Goal: Find specific page/section: Find specific page/section

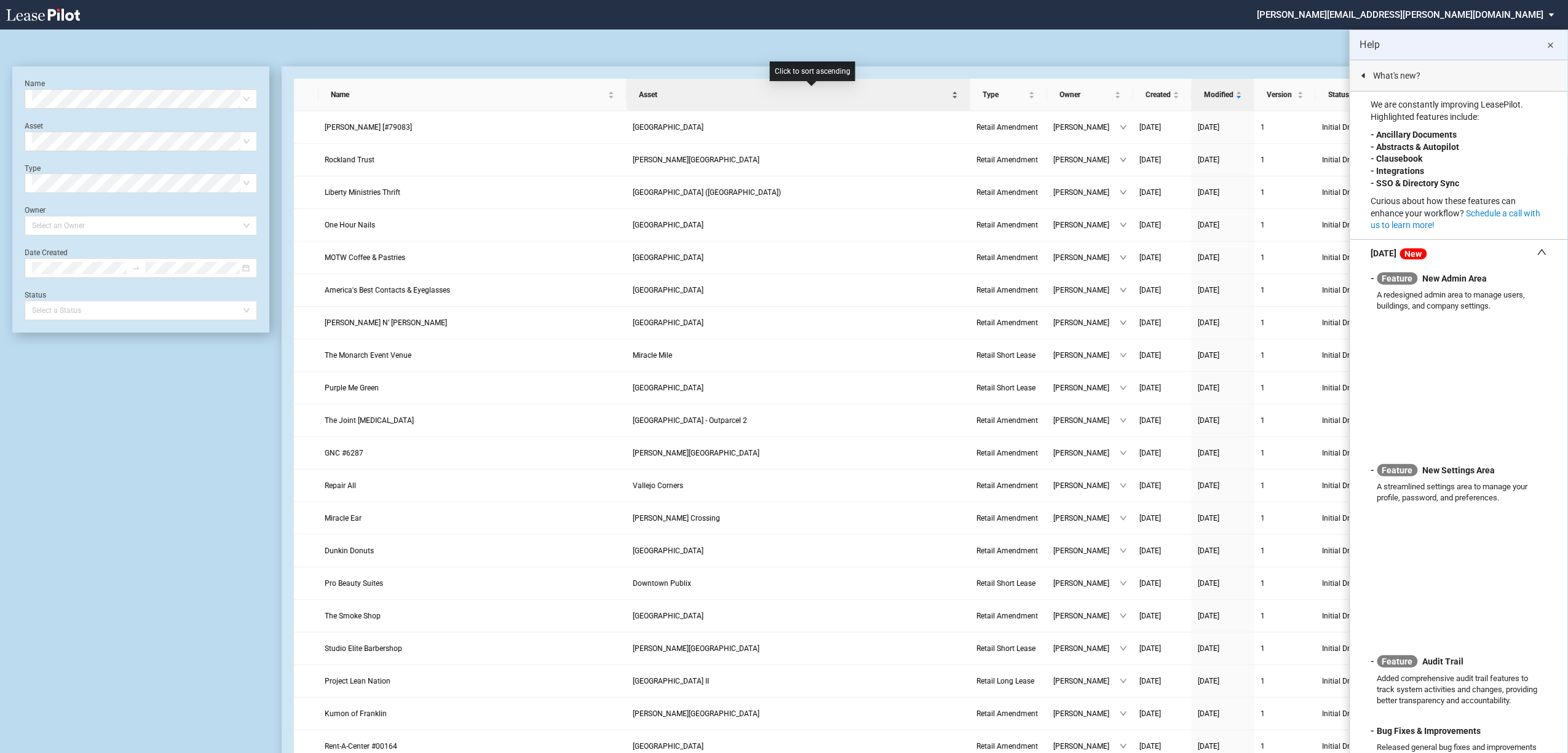
click at [750, 99] on span "Asset" at bounding box center [794, 94] width 311 height 12
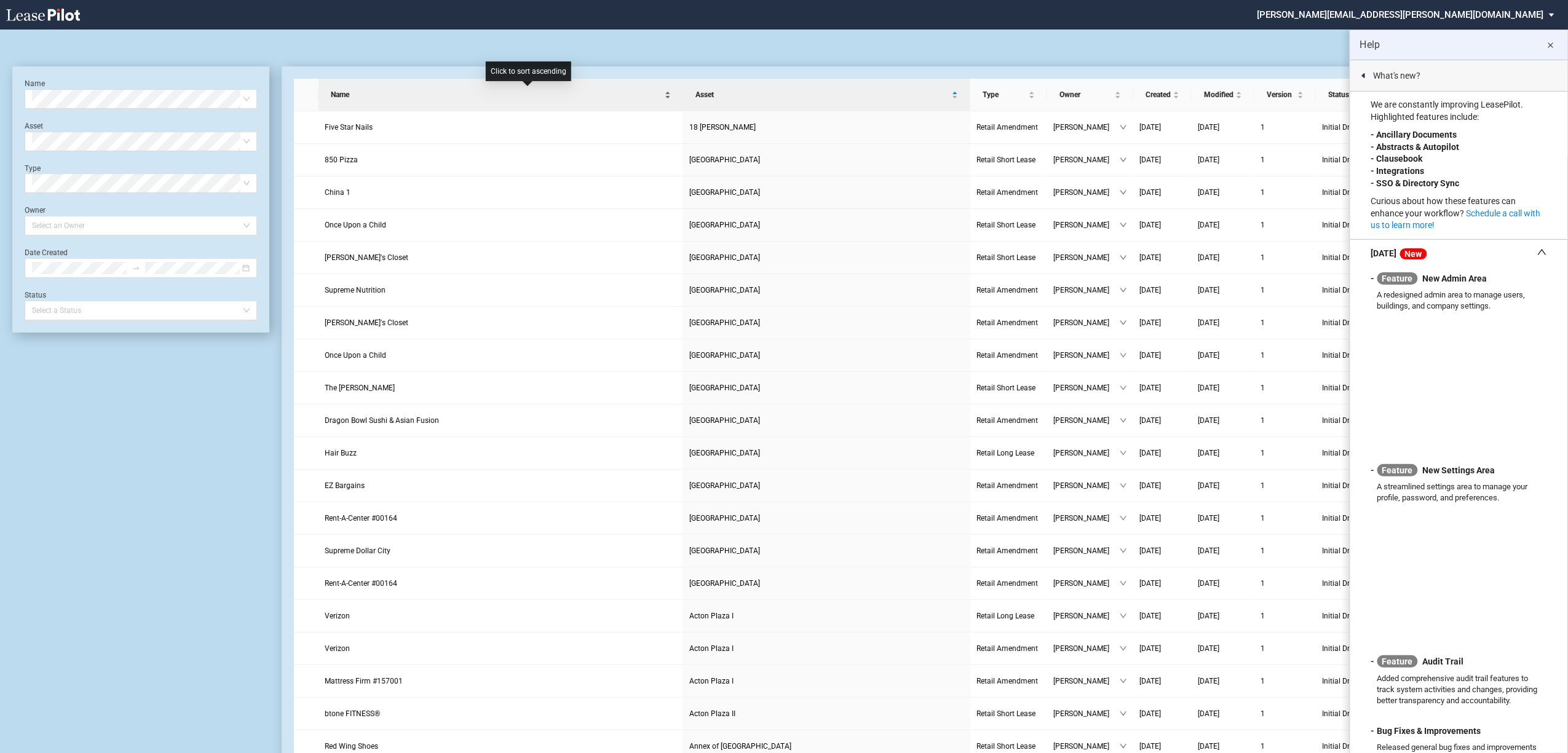
click at [397, 101] on div "Name" at bounding box center [500, 94] width 352 height 12
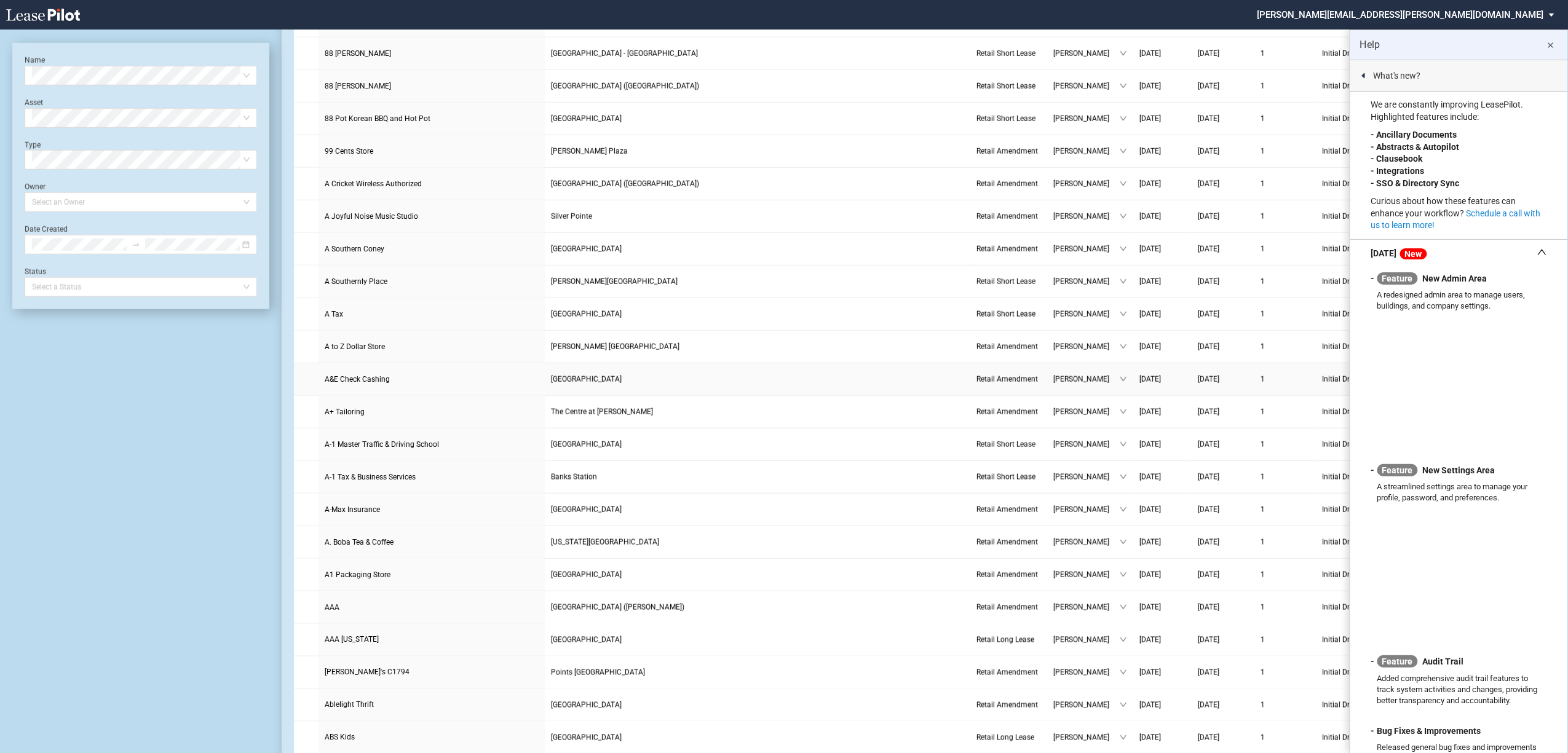
scroll to position [1100, 0]
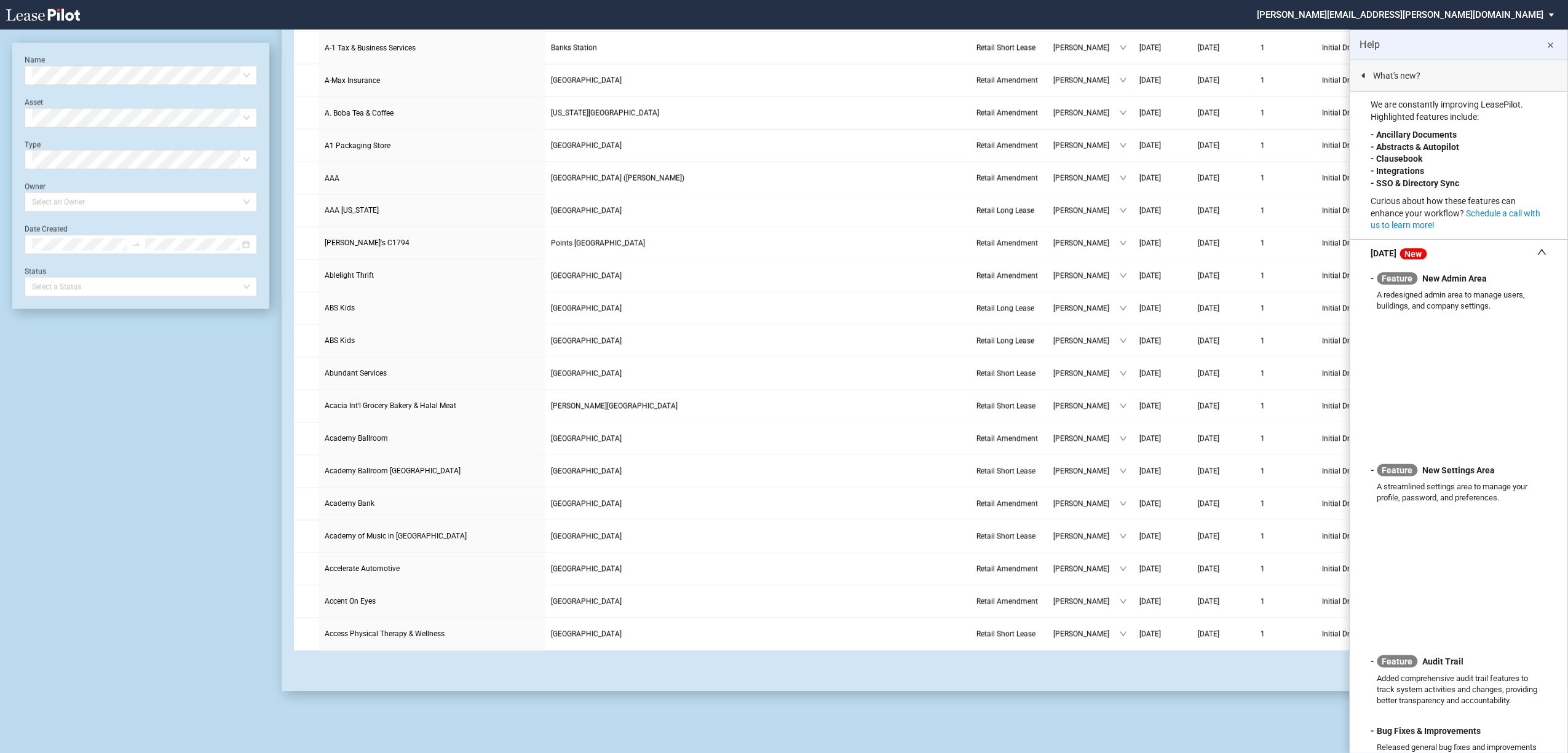
click at [1546, 45] on md-icon "close" at bounding box center [1551, 45] width 15 height 15
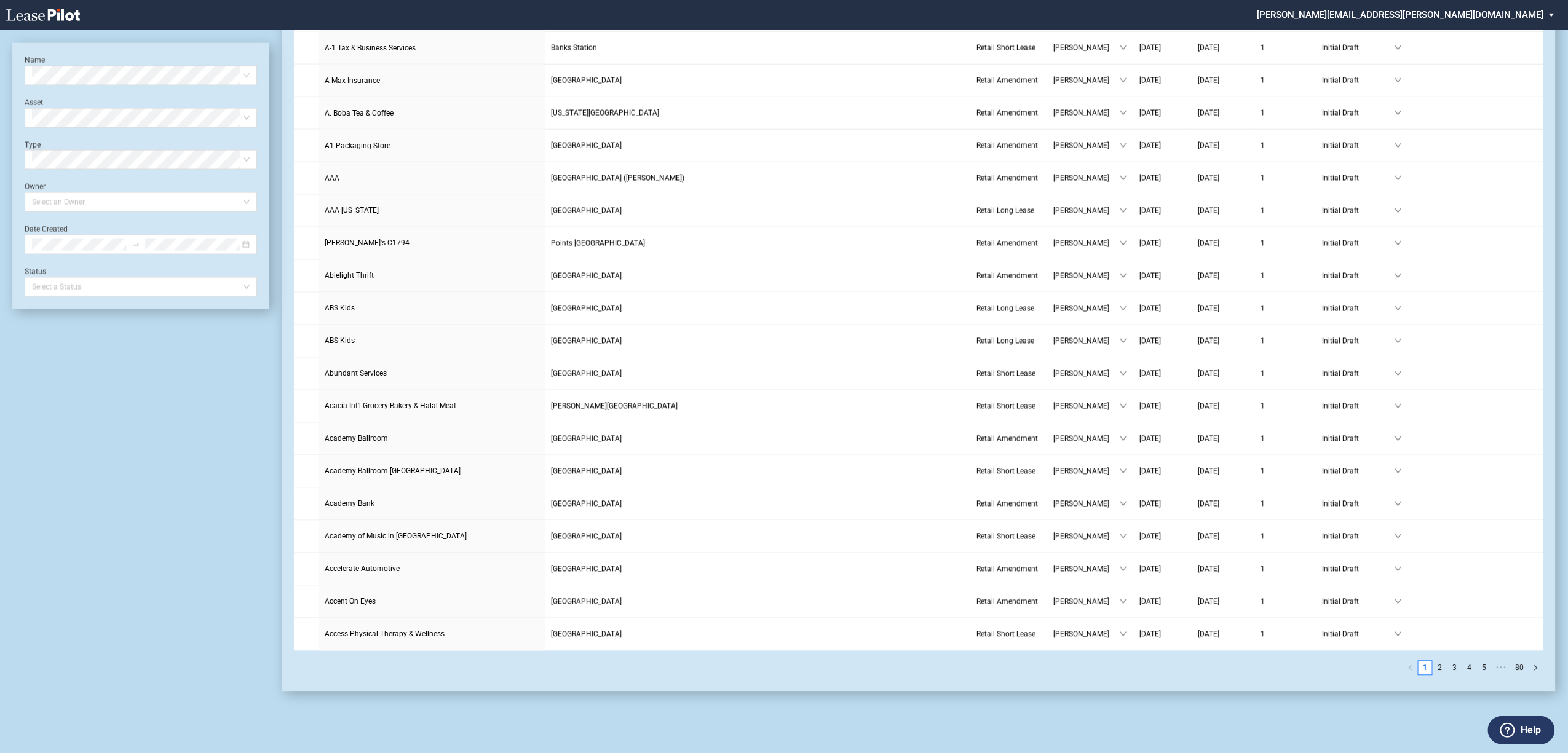
drag, startPoint x: 1442, startPoint y: 670, endPoint x: 1440, endPoint y: 657, distance: 13.2
click at [1440, 674] on link "2" at bounding box center [1440, 668] width 14 height 14
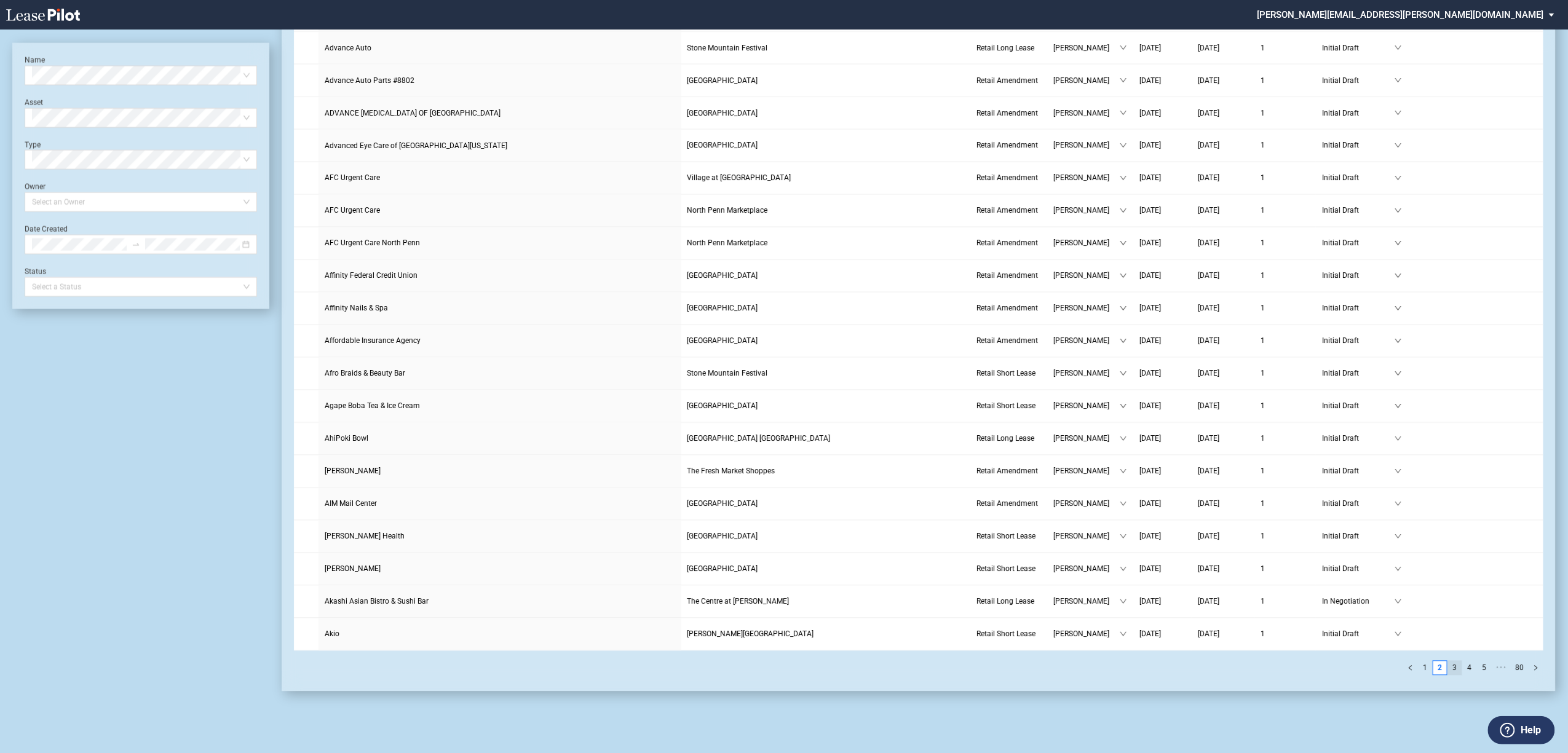
click at [1454, 665] on link "3" at bounding box center [1455, 668] width 14 height 14
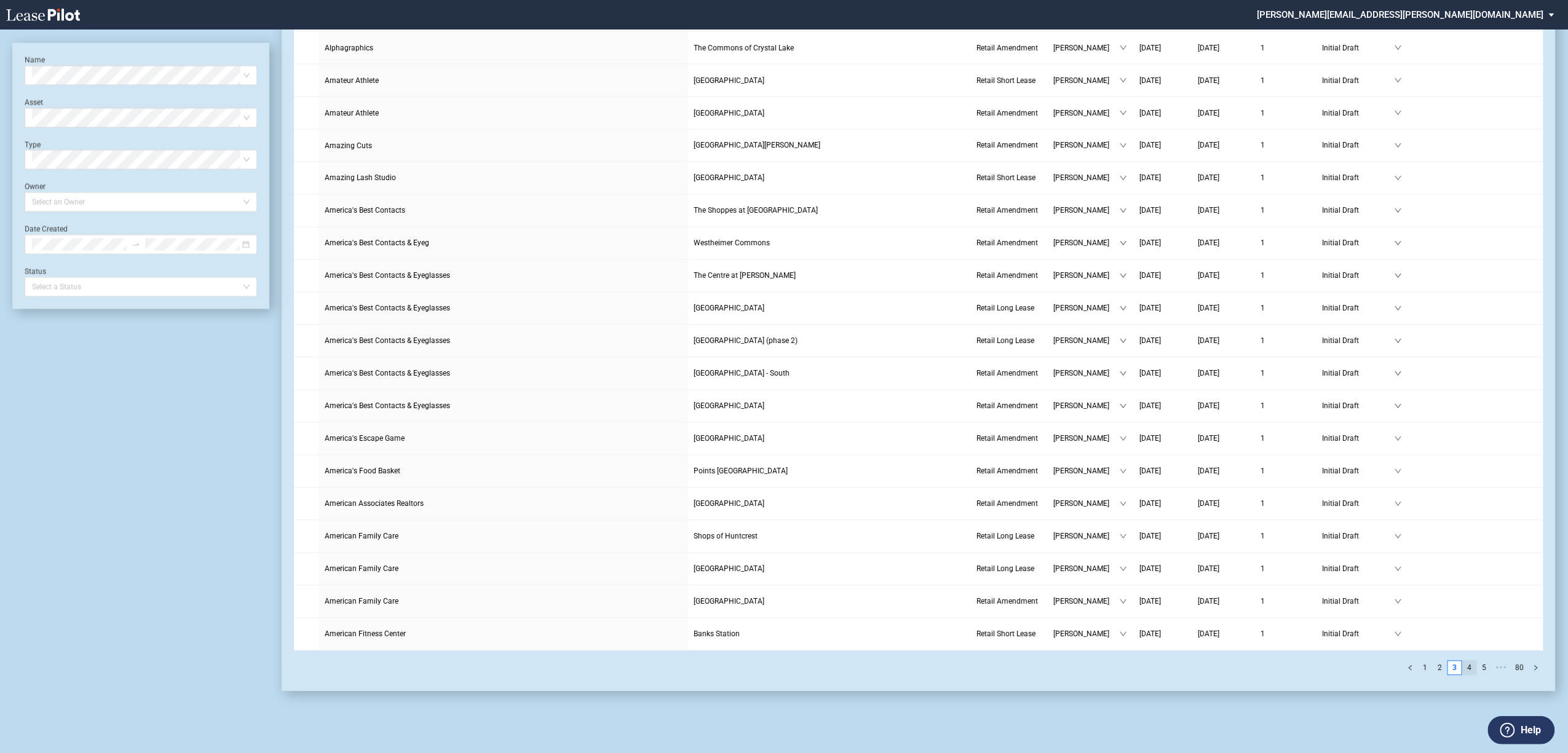
click at [1469, 667] on link "4" at bounding box center [1470, 668] width 14 height 14
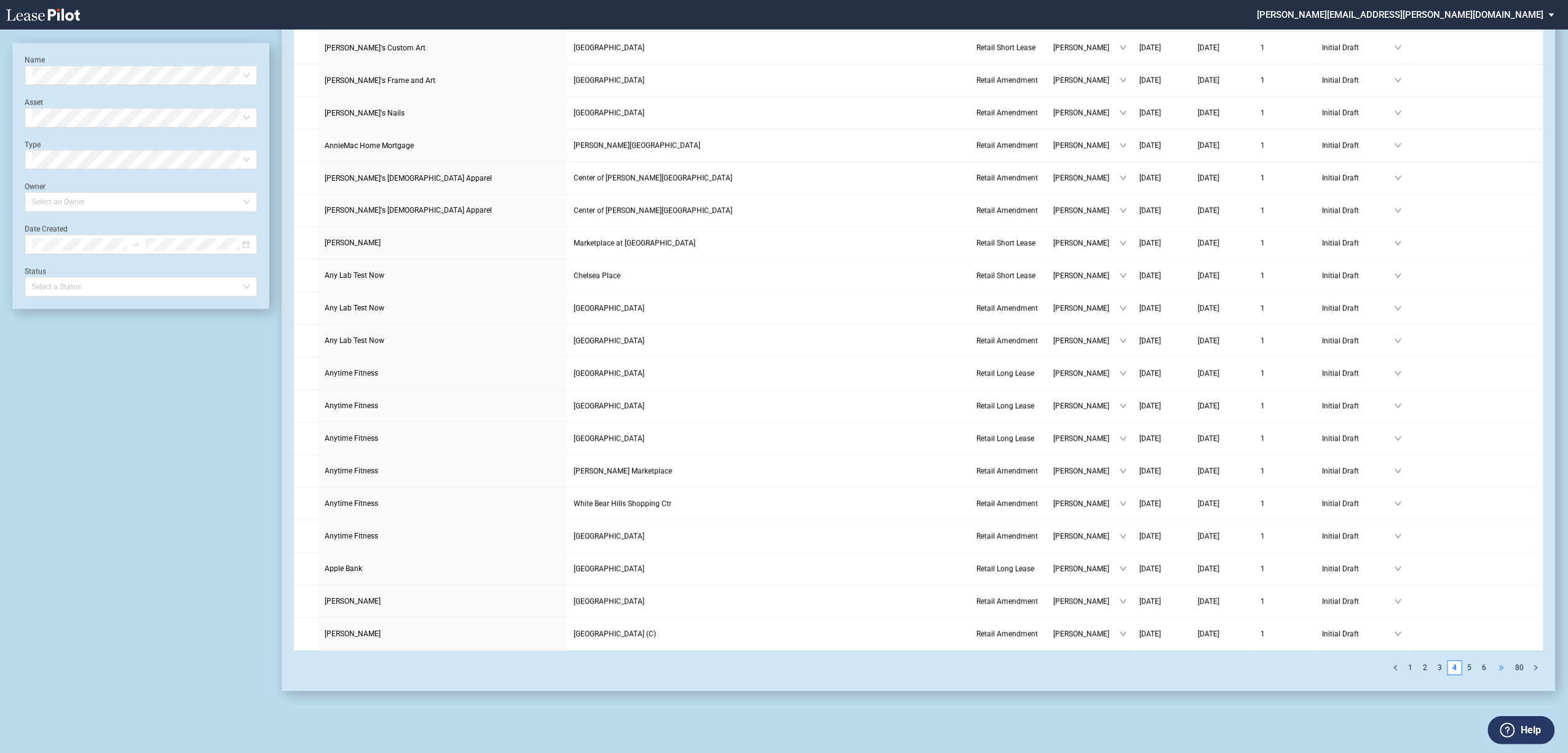
click at [1506, 667] on span "•••" at bounding box center [1502, 668] width 20 height 15
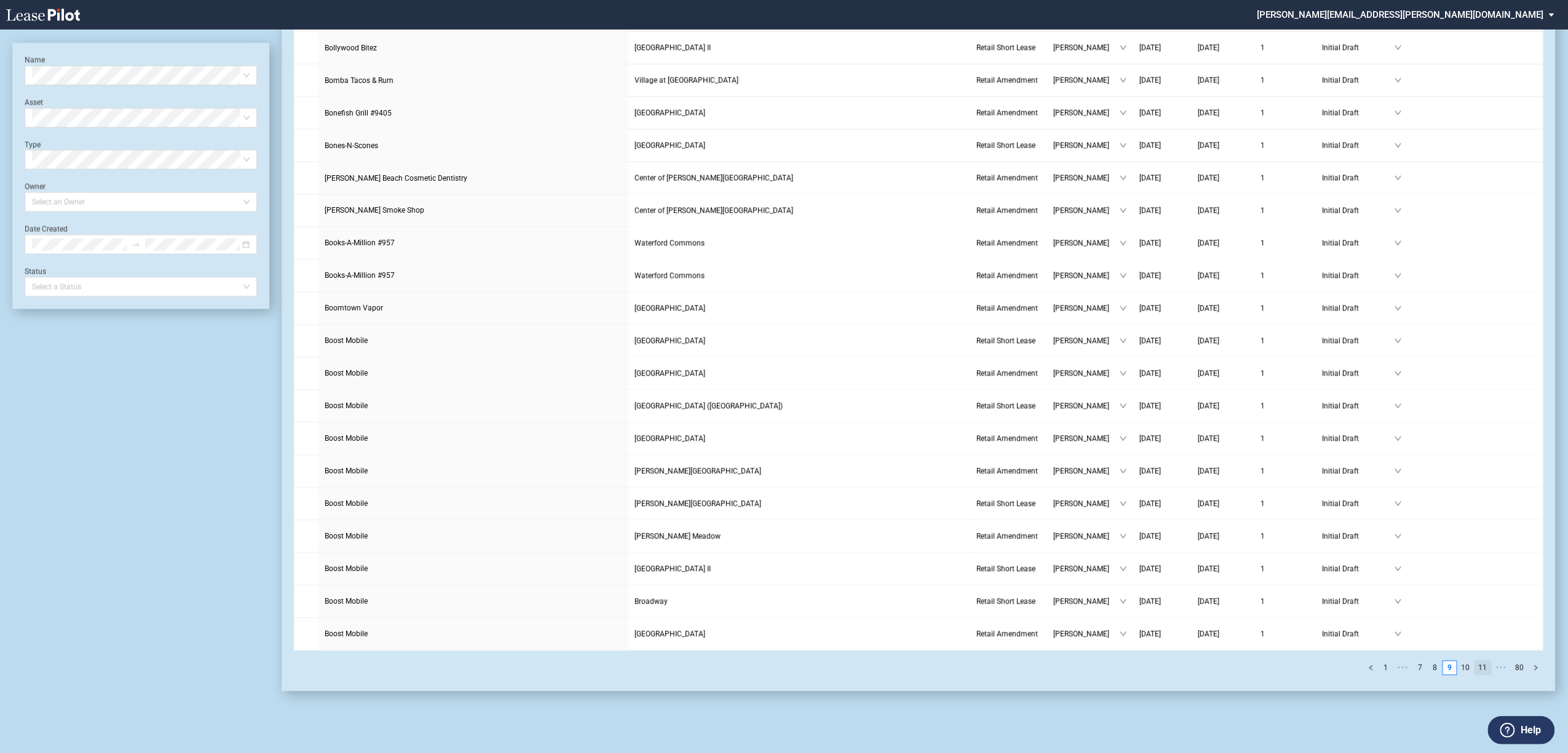
click at [1482, 666] on link "11" at bounding box center [1483, 668] width 16 height 14
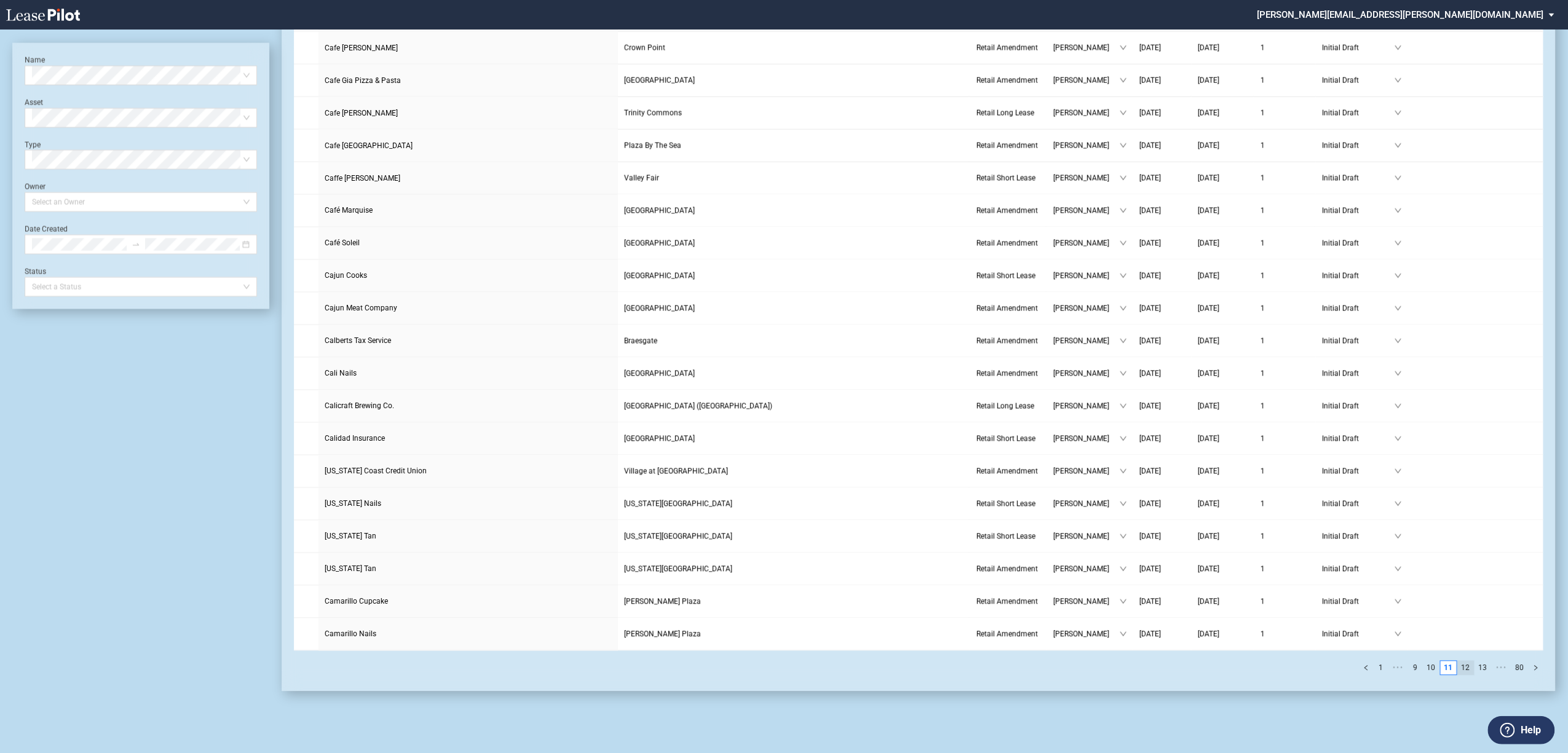
click at [1469, 668] on link "12" at bounding box center [1466, 668] width 16 height 14
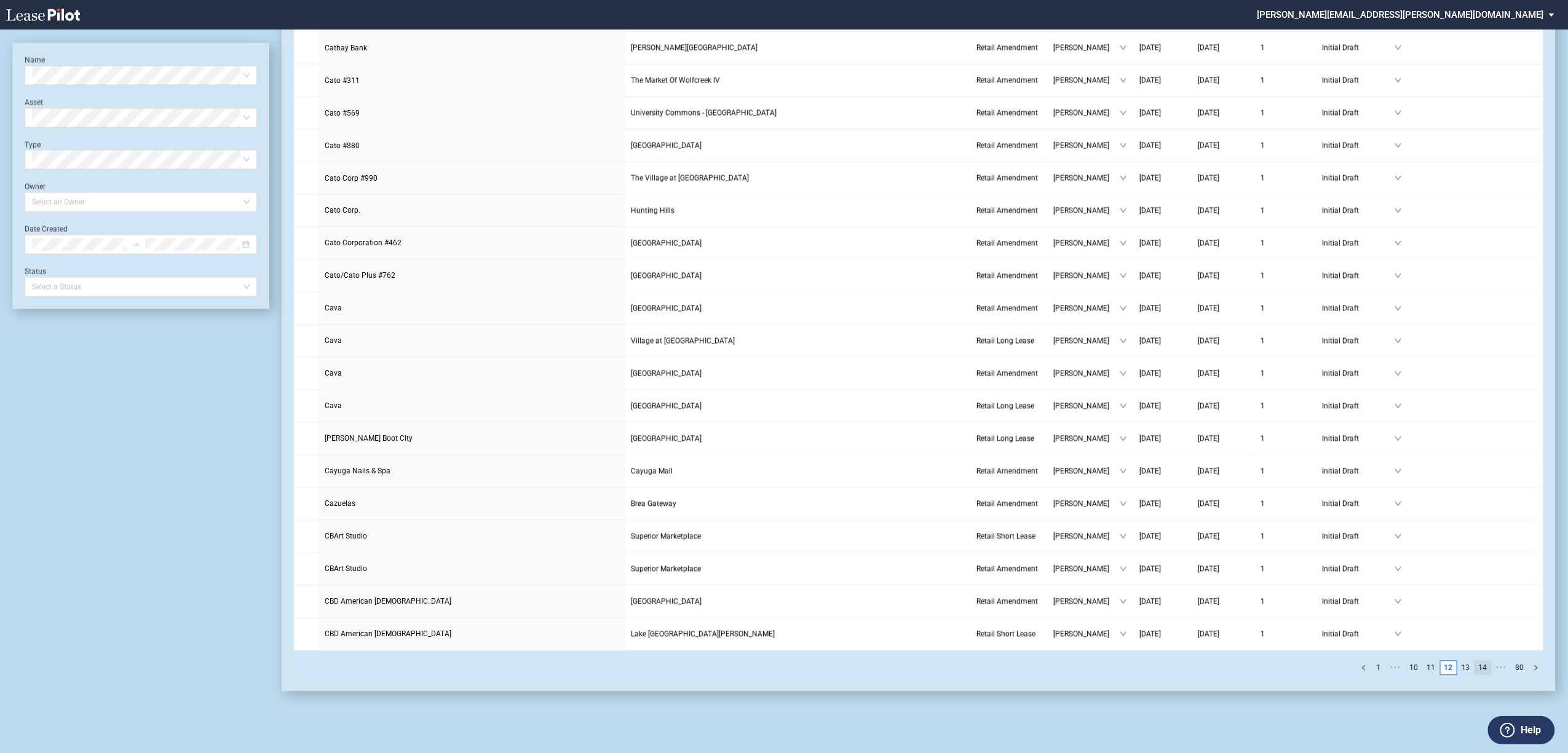
click at [1480, 665] on link "14" at bounding box center [1483, 668] width 16 height 14
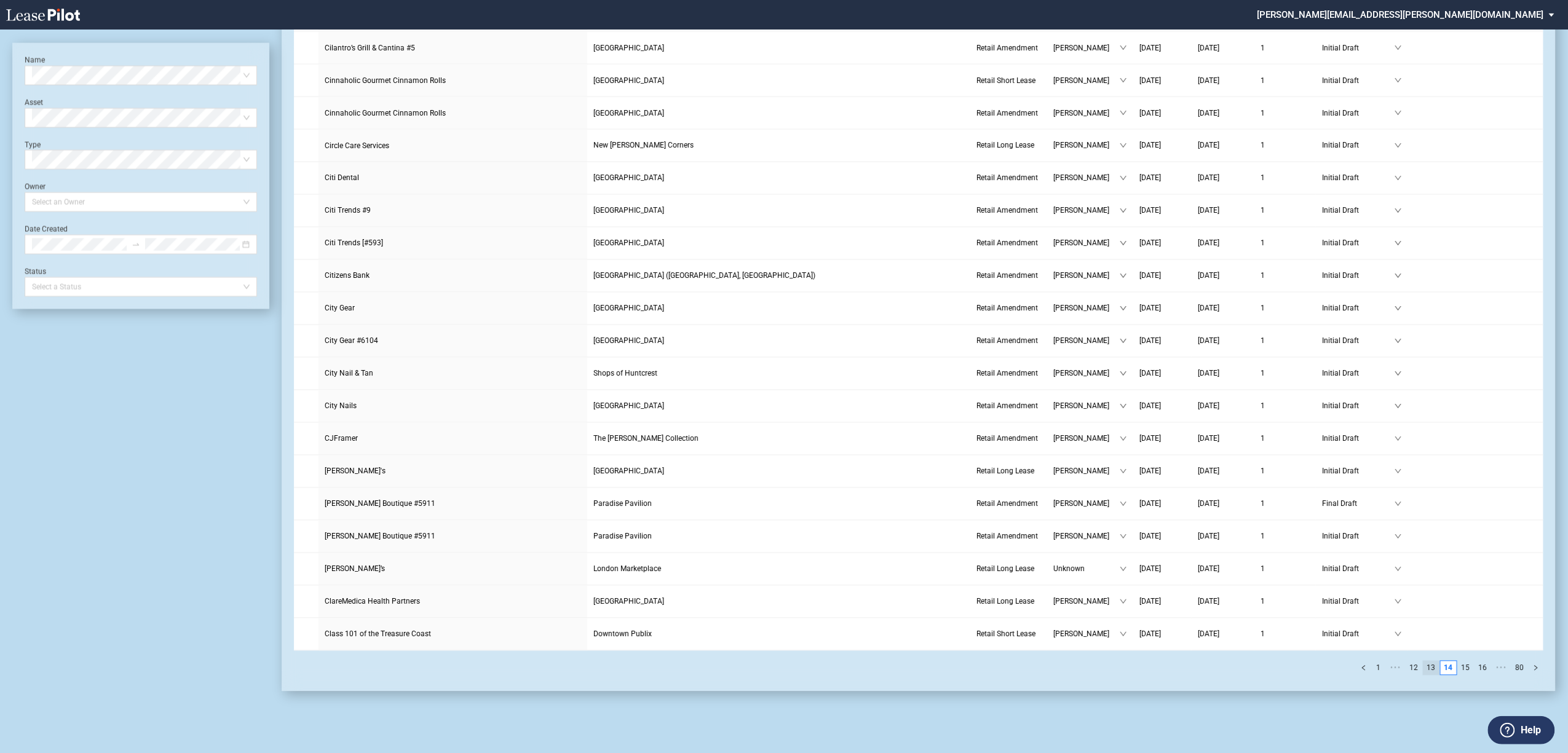
click at [1440, 670] on link "13" at bounding box center [1432, 668] width 16 height 14
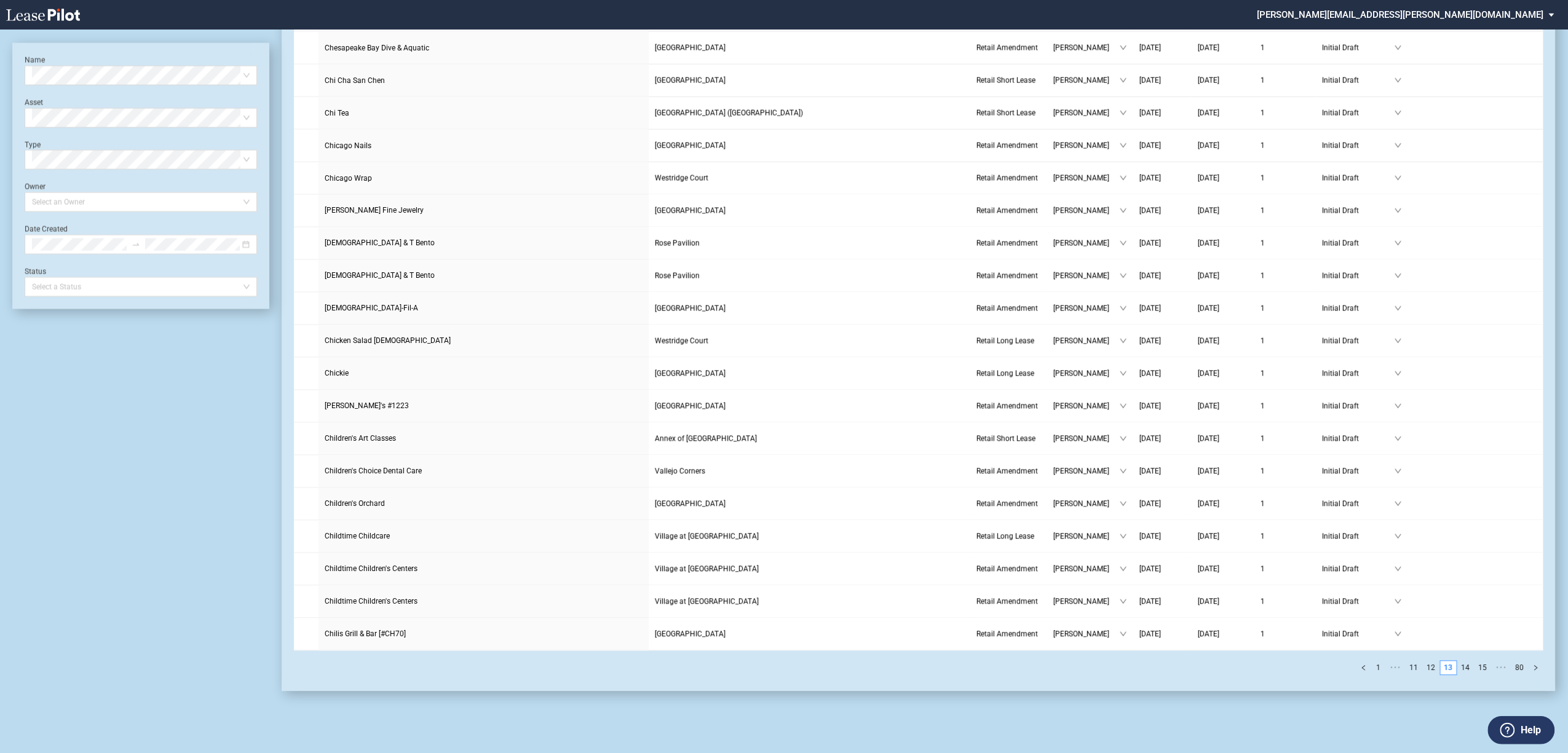
click at [1449, 665] on link "13" at bounding box center [1449, 668] width 16 height 14
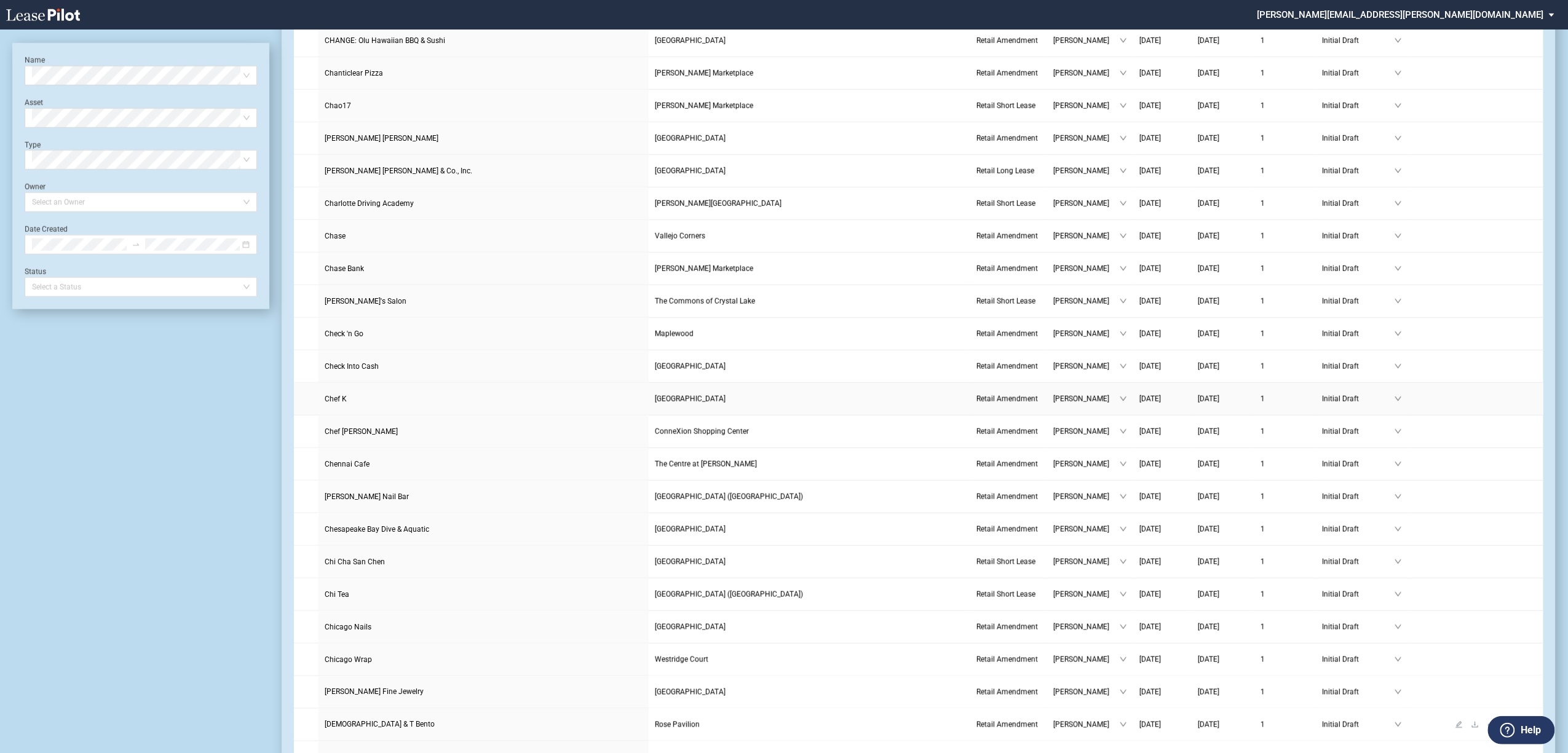
scroll to position [526, 0]
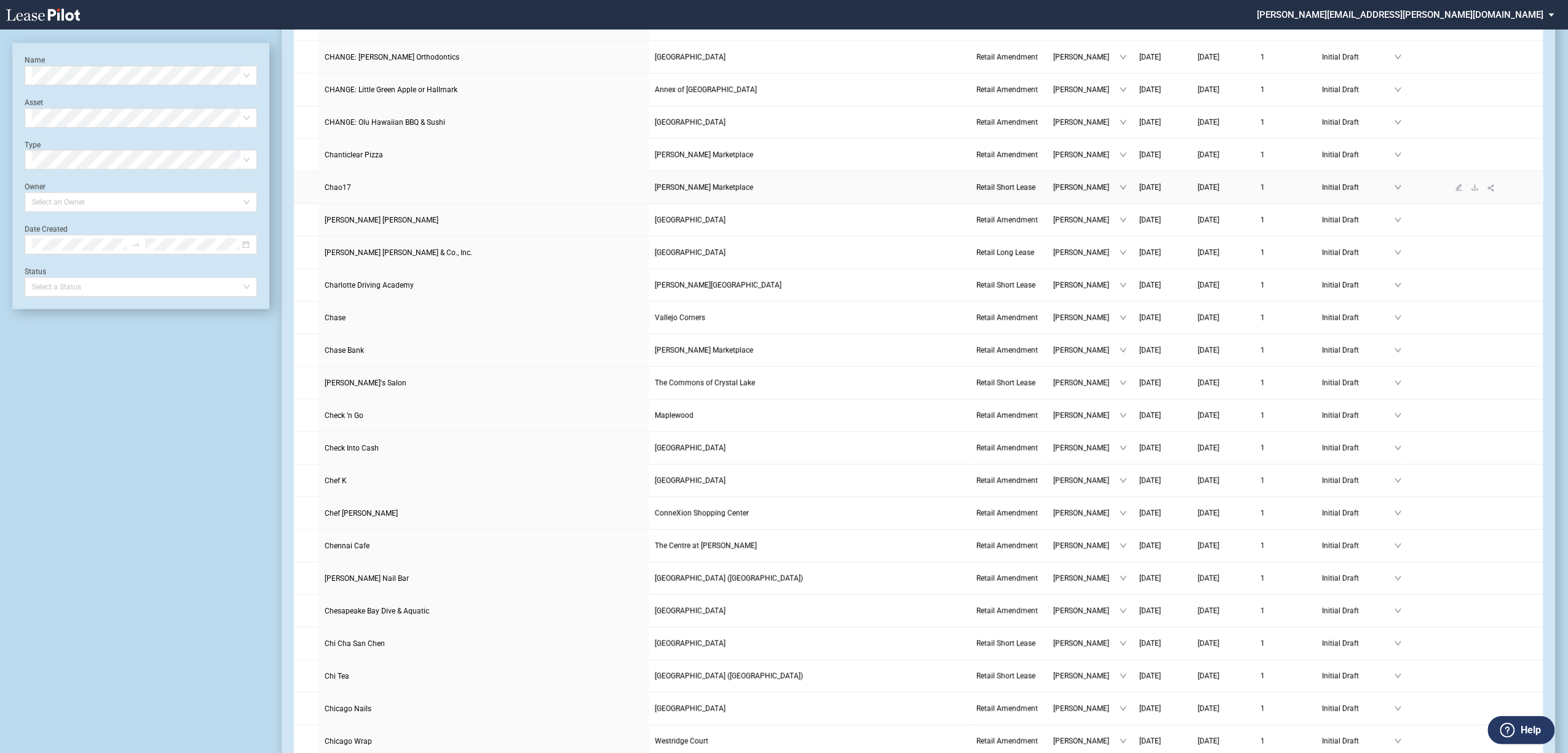
click at [340, 192] on span "Chao17" at bounding box center [338, 187] width 26 height 9
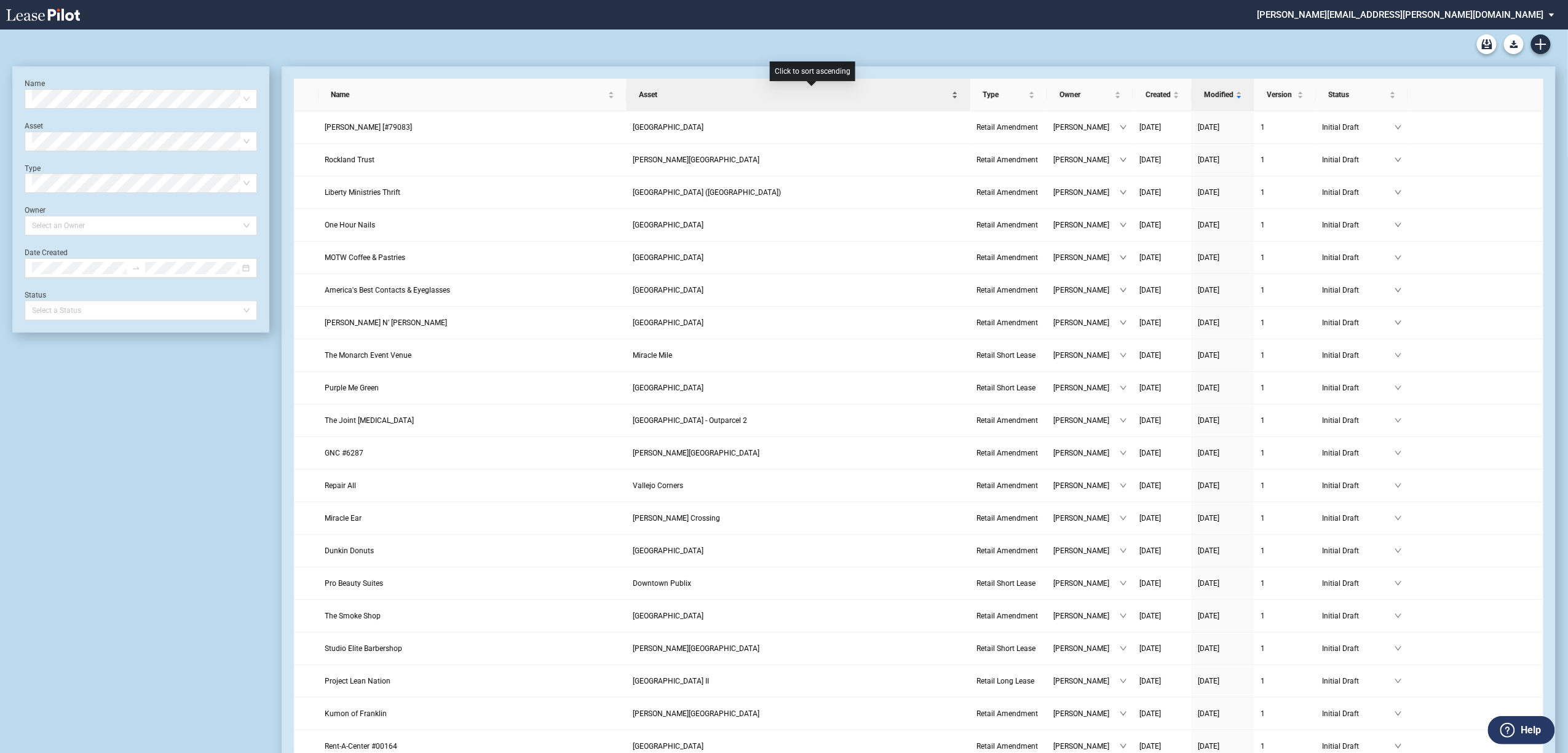
click at [919, 101] on div "Asset" at bounding box center [799, 94] width 331 height 12
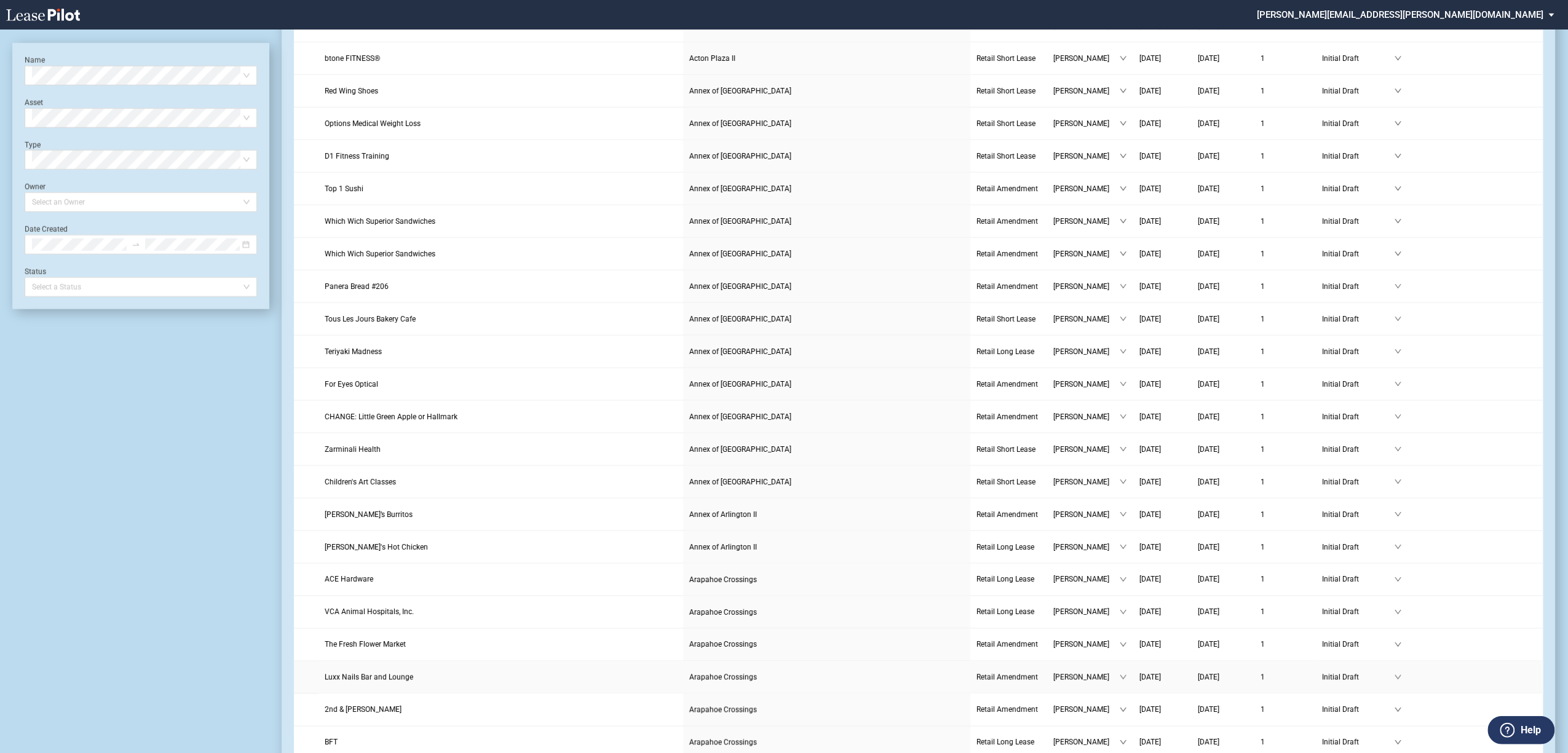
scroll to position [1100, 0]
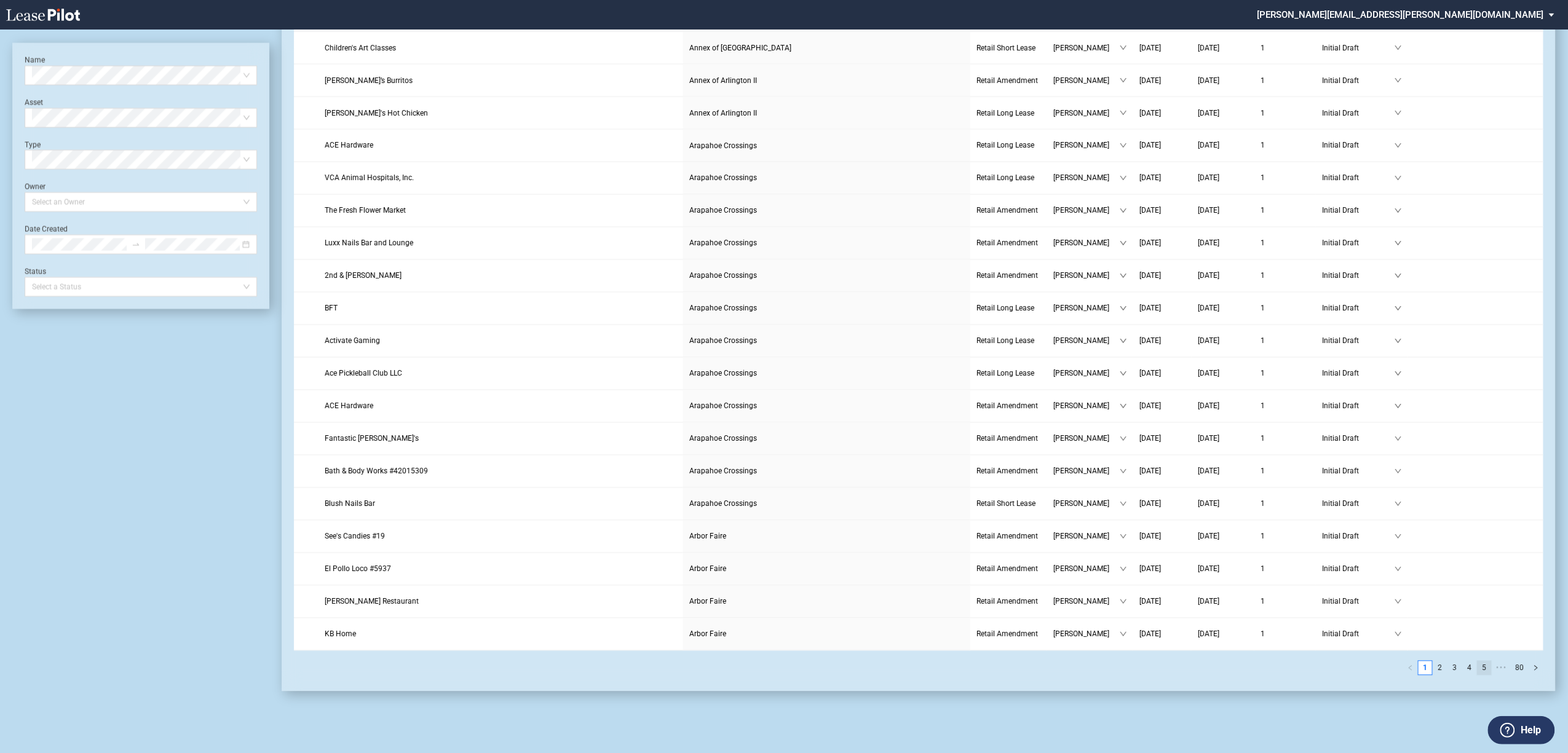
click at [1477, 668] on link "4" at bounding box center [1470, 668] width 14 height 14
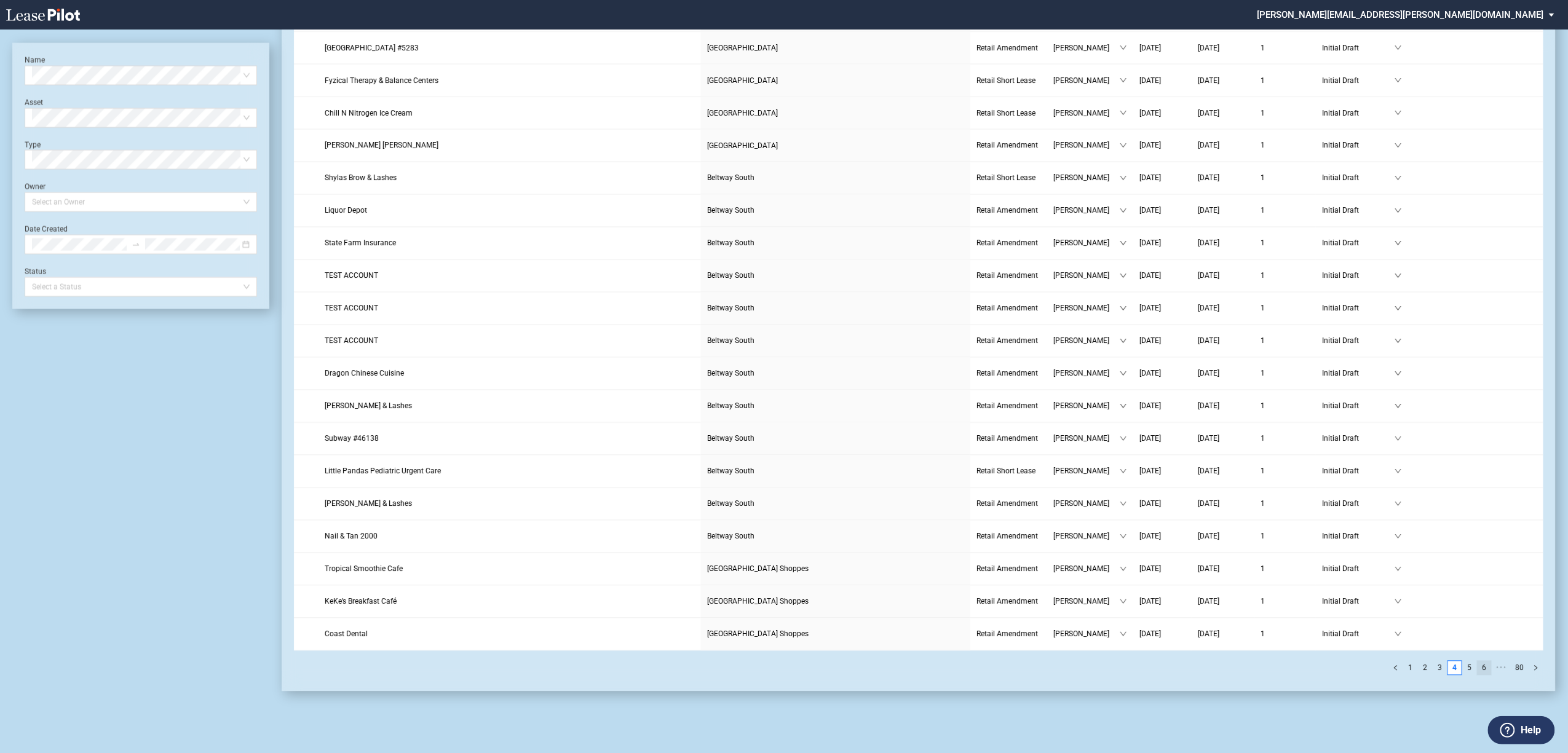
click at [1486, 664] on link "6" at bounding box center [1484, 668] width 14 height 14
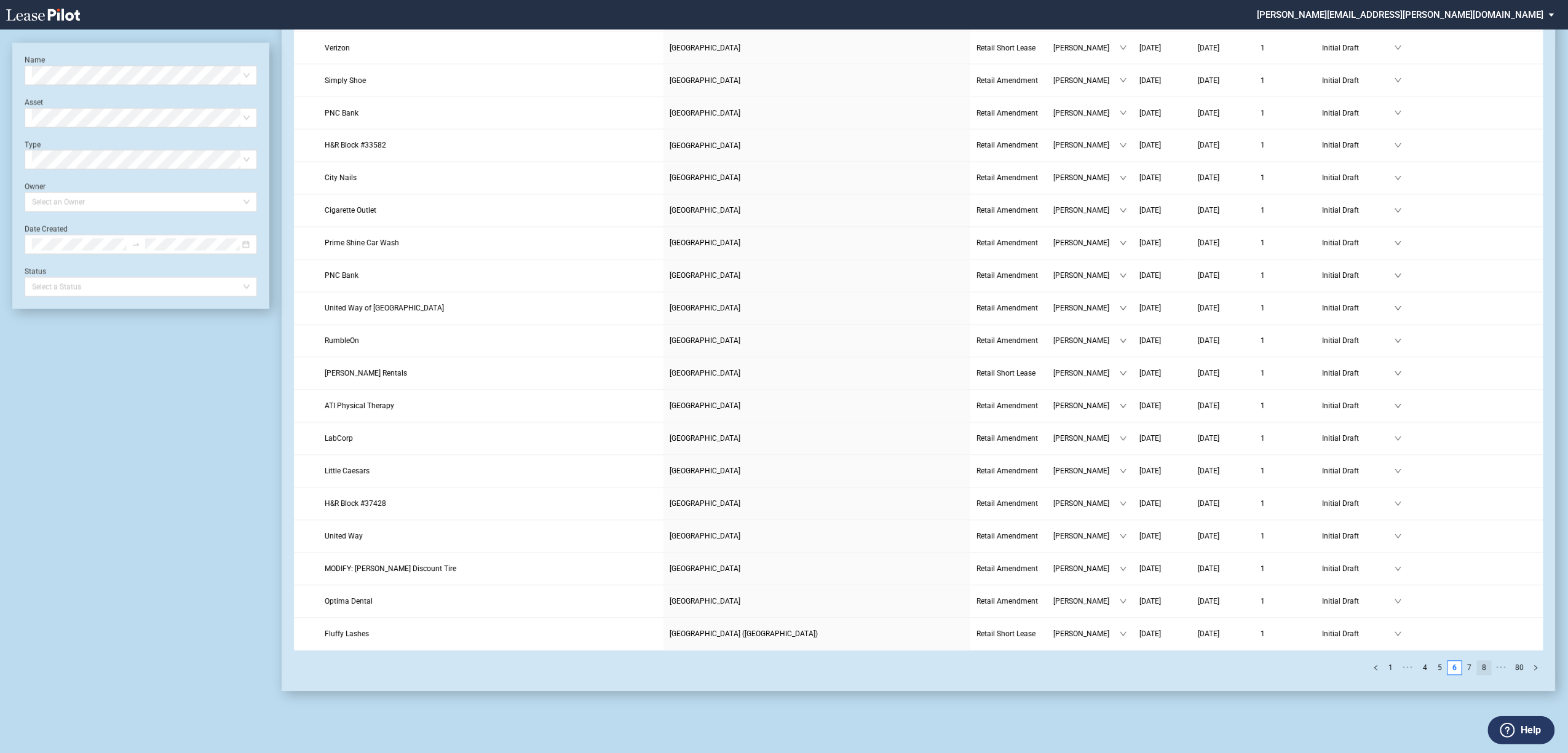
click at [1489, 668] on link "8" at bounding box center [1484, 668] width 14 height 14
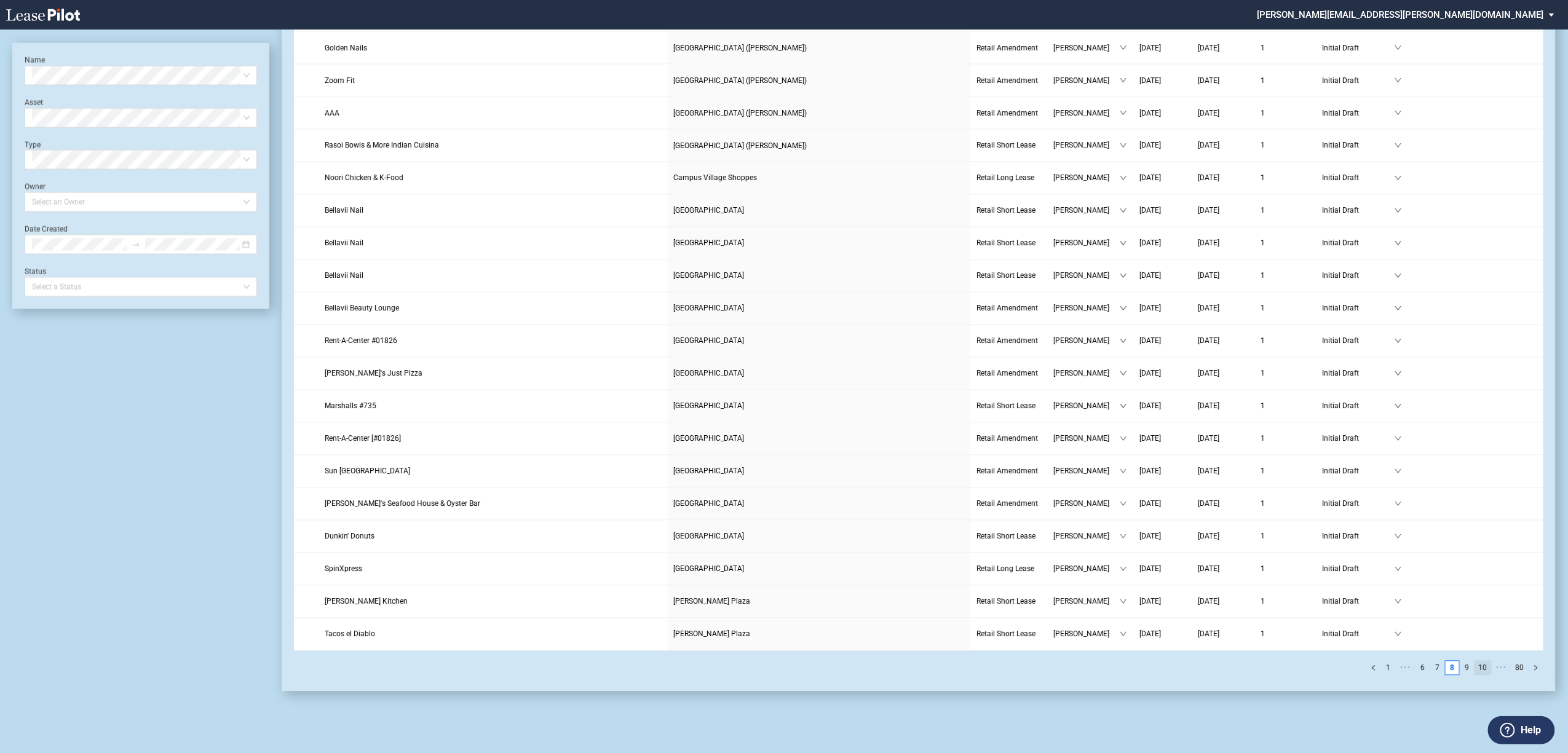
click at [1480, 665] on link "10" at bounding box center [1483, 668] width 16 height 14
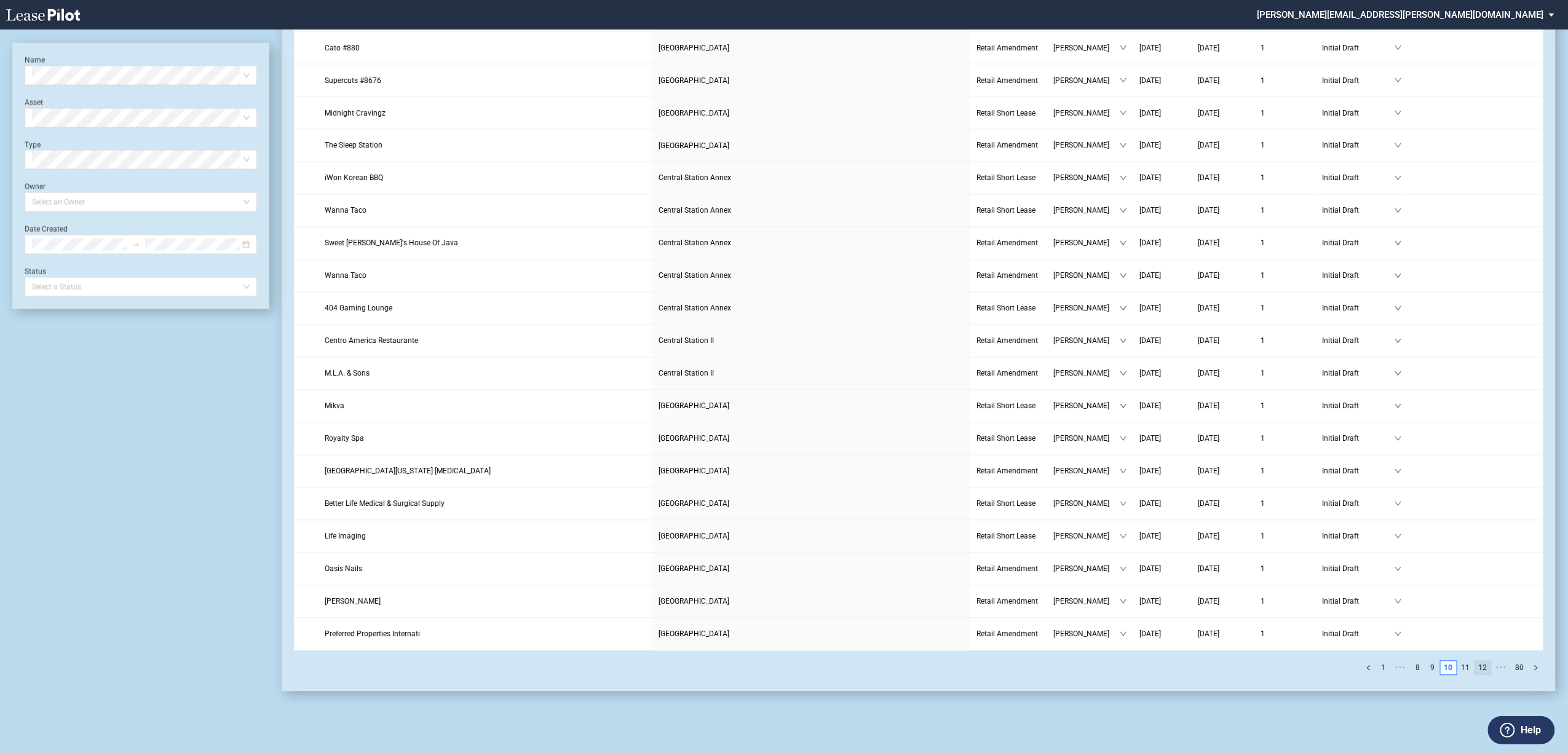
click at [1487, 662] on li "12" at bounding box center [1483, 668] width 18 height 15
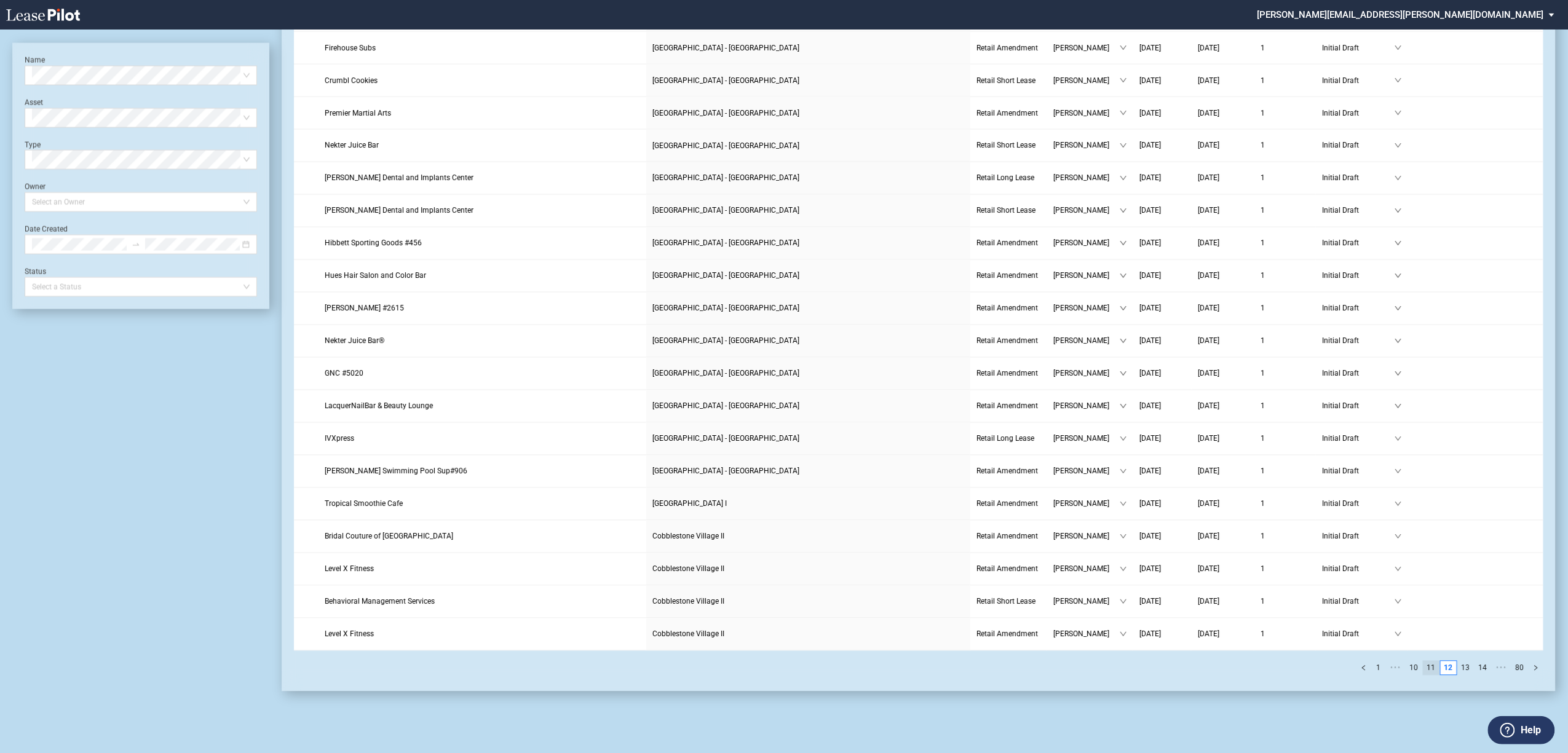
click at [1430, 666] on link "11" at bounding box center [1432, 668] width 16 height 14
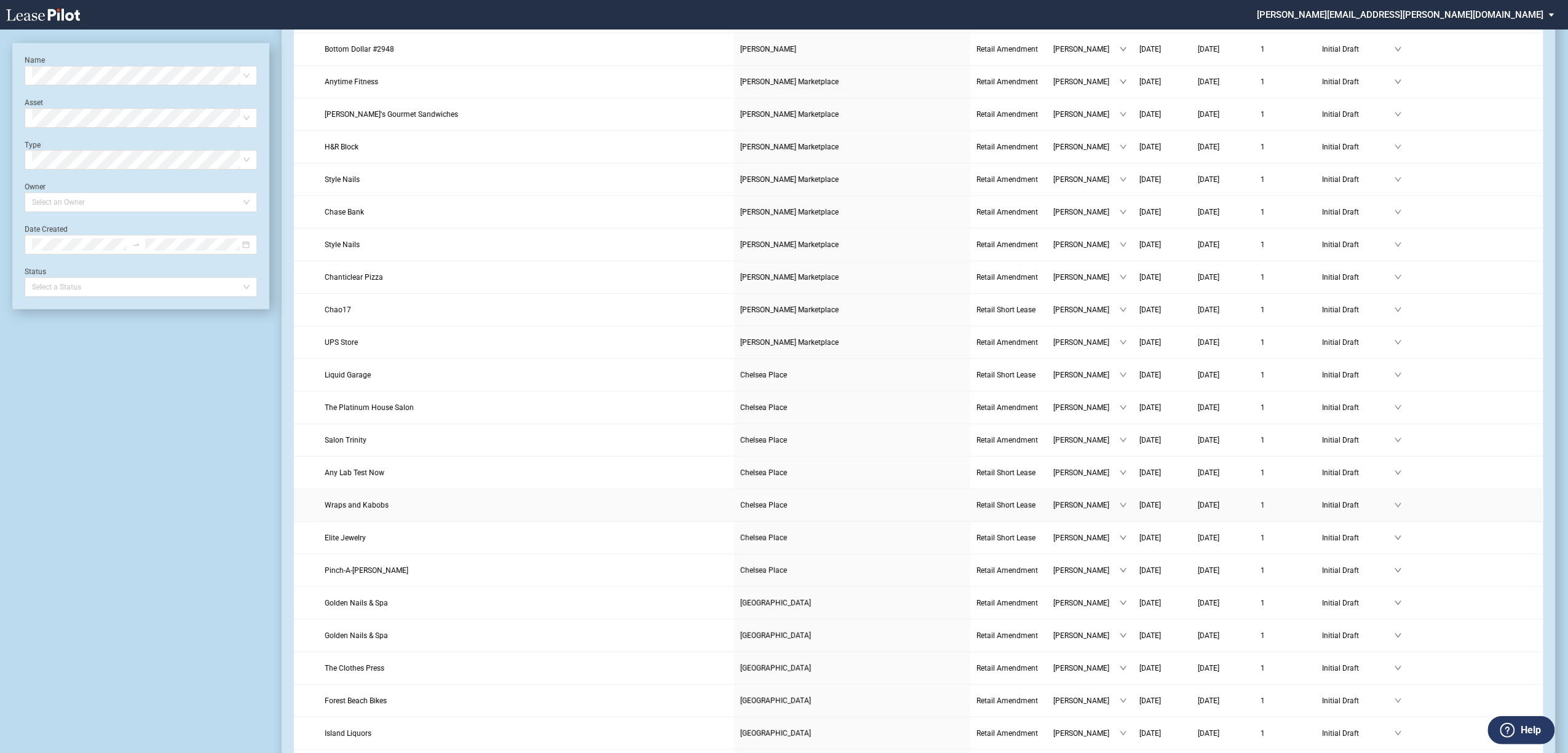
scroll to position [198, 0]
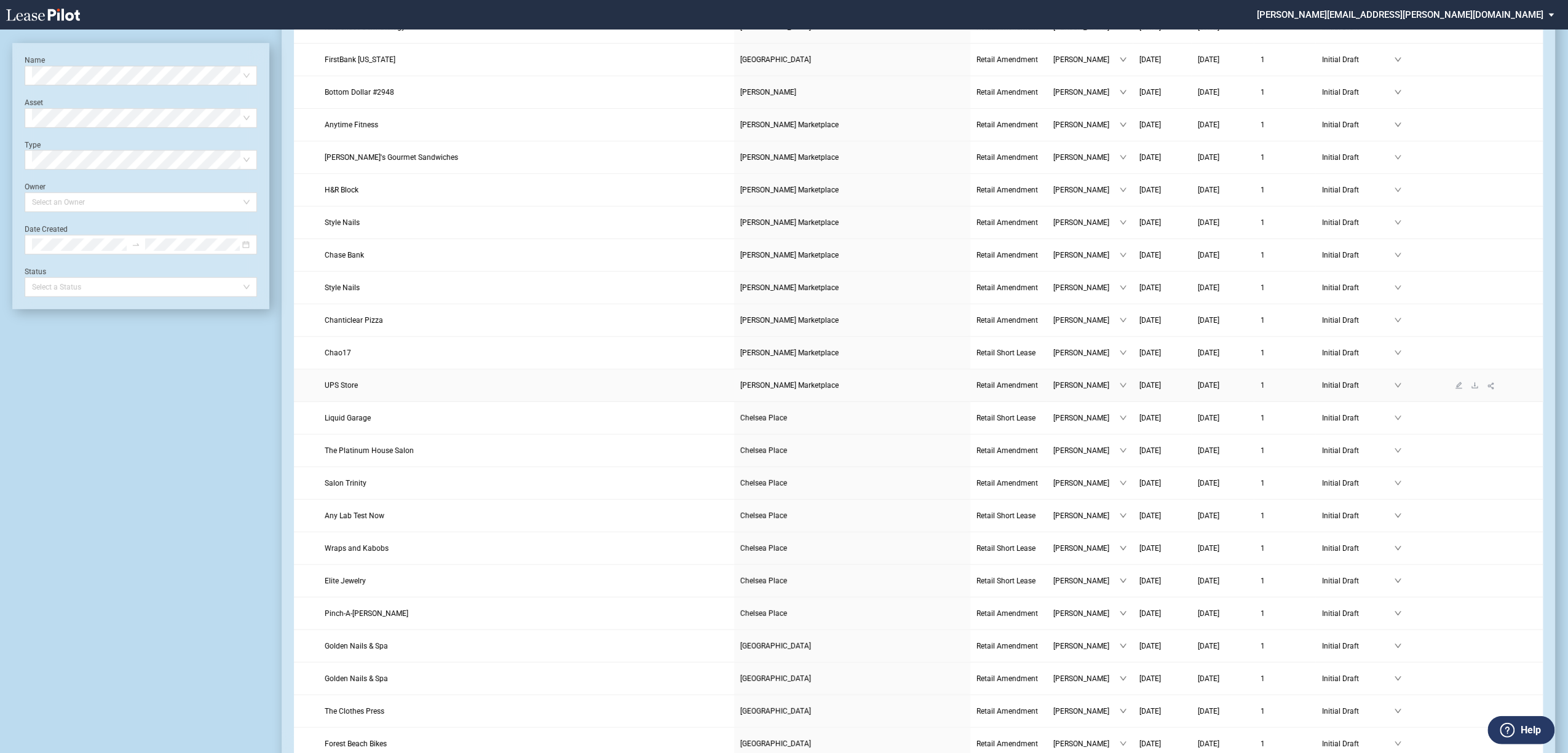
click at [346, 386] on span "UPS Store" at bounding box center [341, 386] width 34 height 9
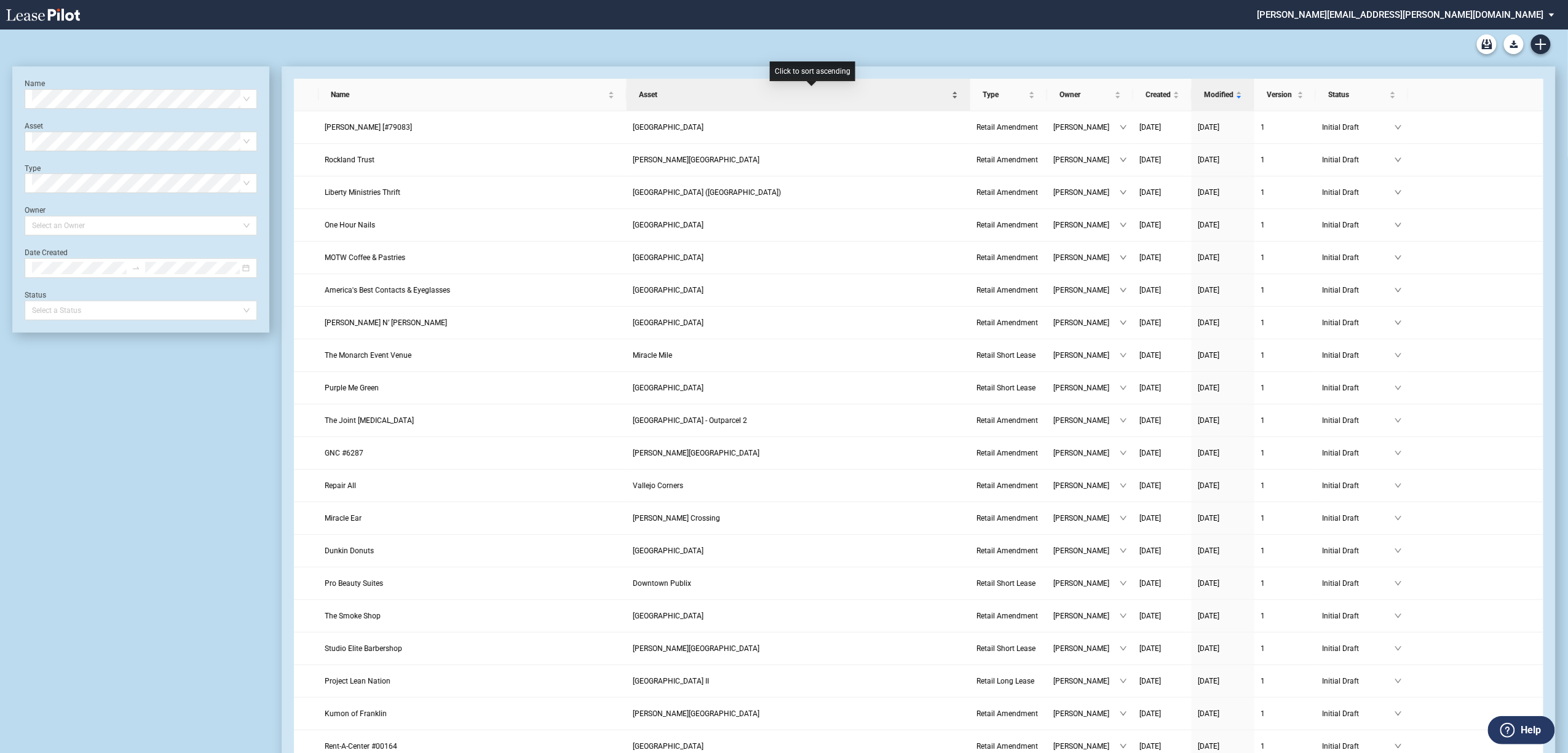
click at [951, 93] on div "Asset" at bounding box center [799, 94] width 331 height 12
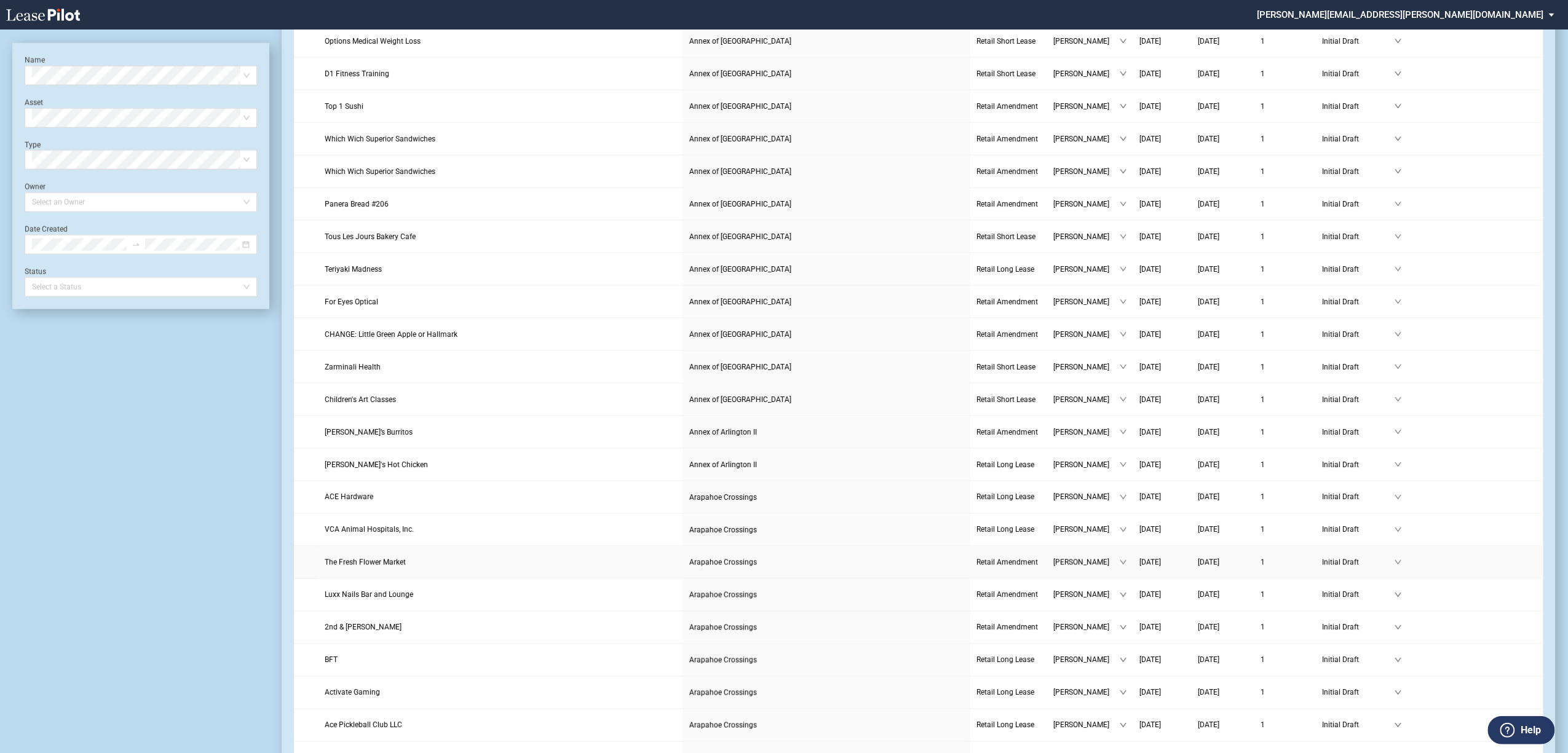
scroll to position [1100, 0]
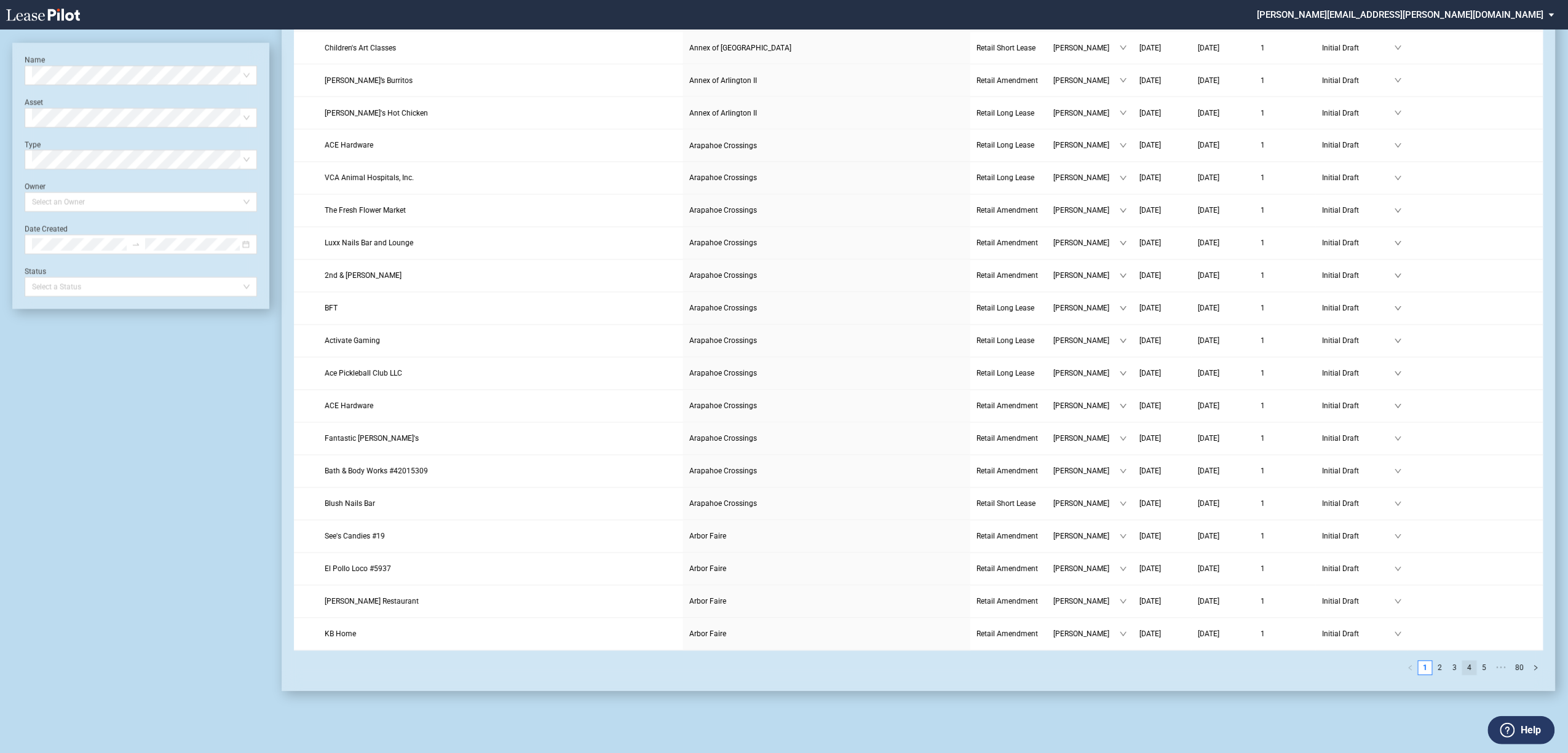
click at [1467, 666] on link "4" at bounding box center [1470, 668] width 14 height 14
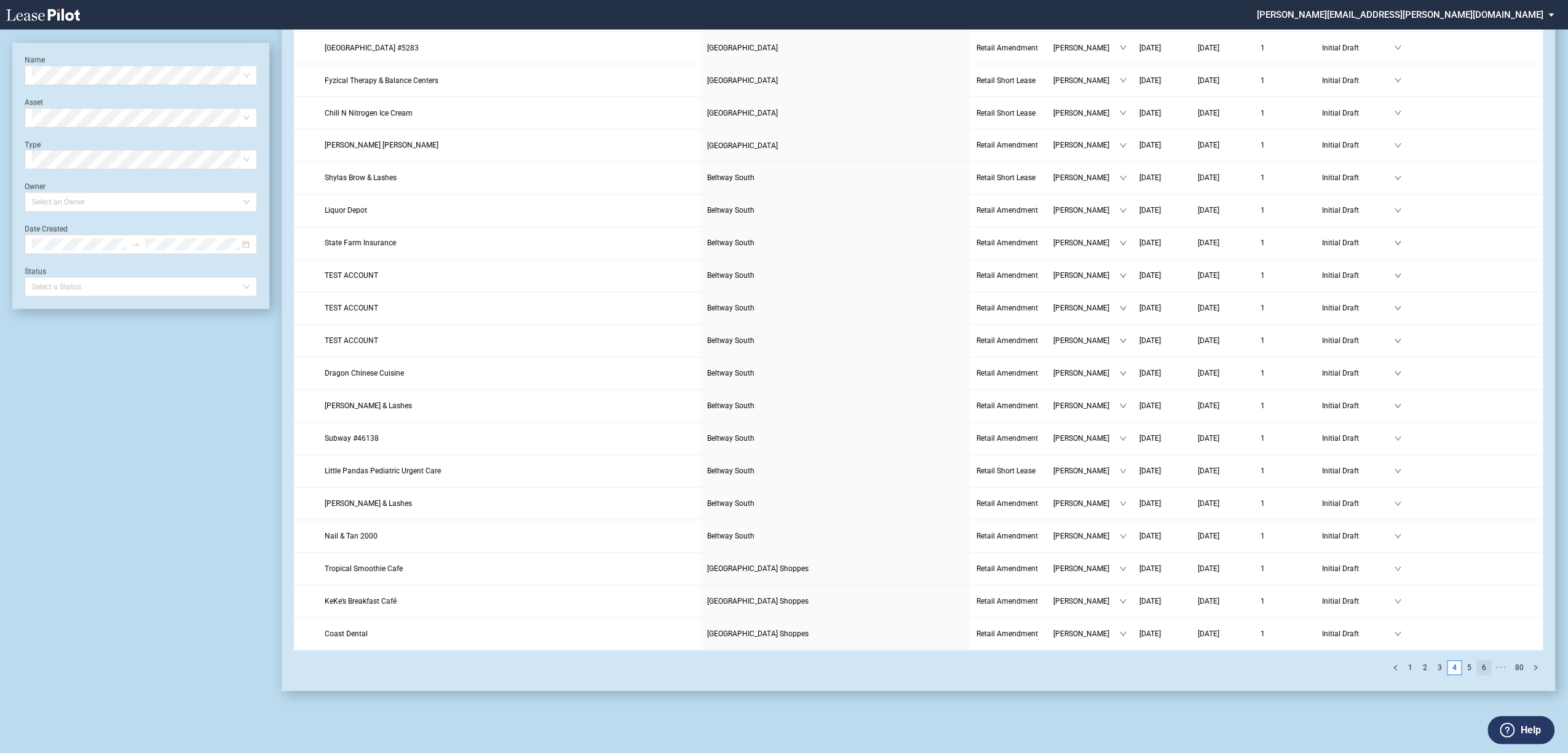
click at [1487, 667] on link "6" at bounding box center [1484, 668] width 14 height 14
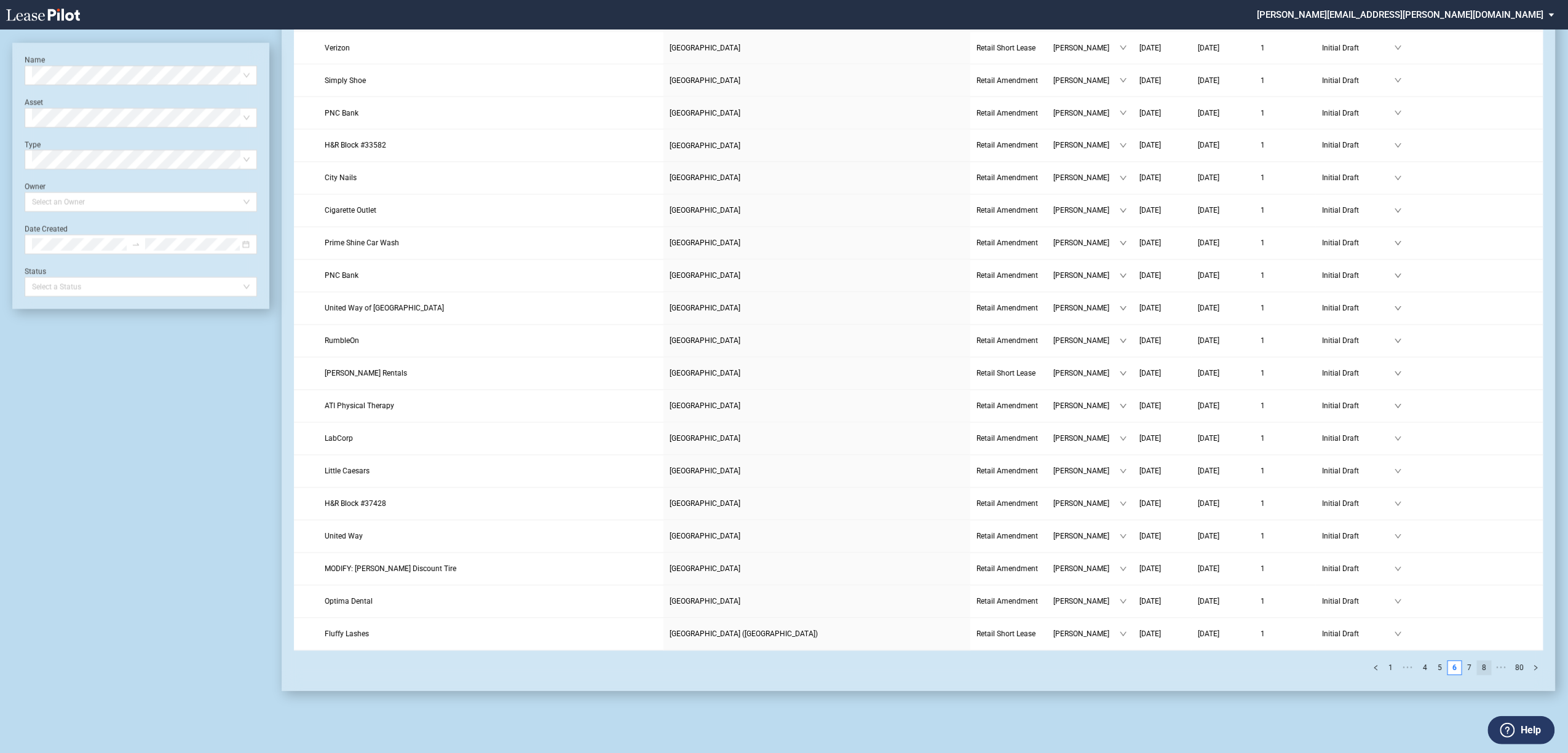
click at [1486, 667] on link "8" at bounding box center [1484, 668] width 14 height 14
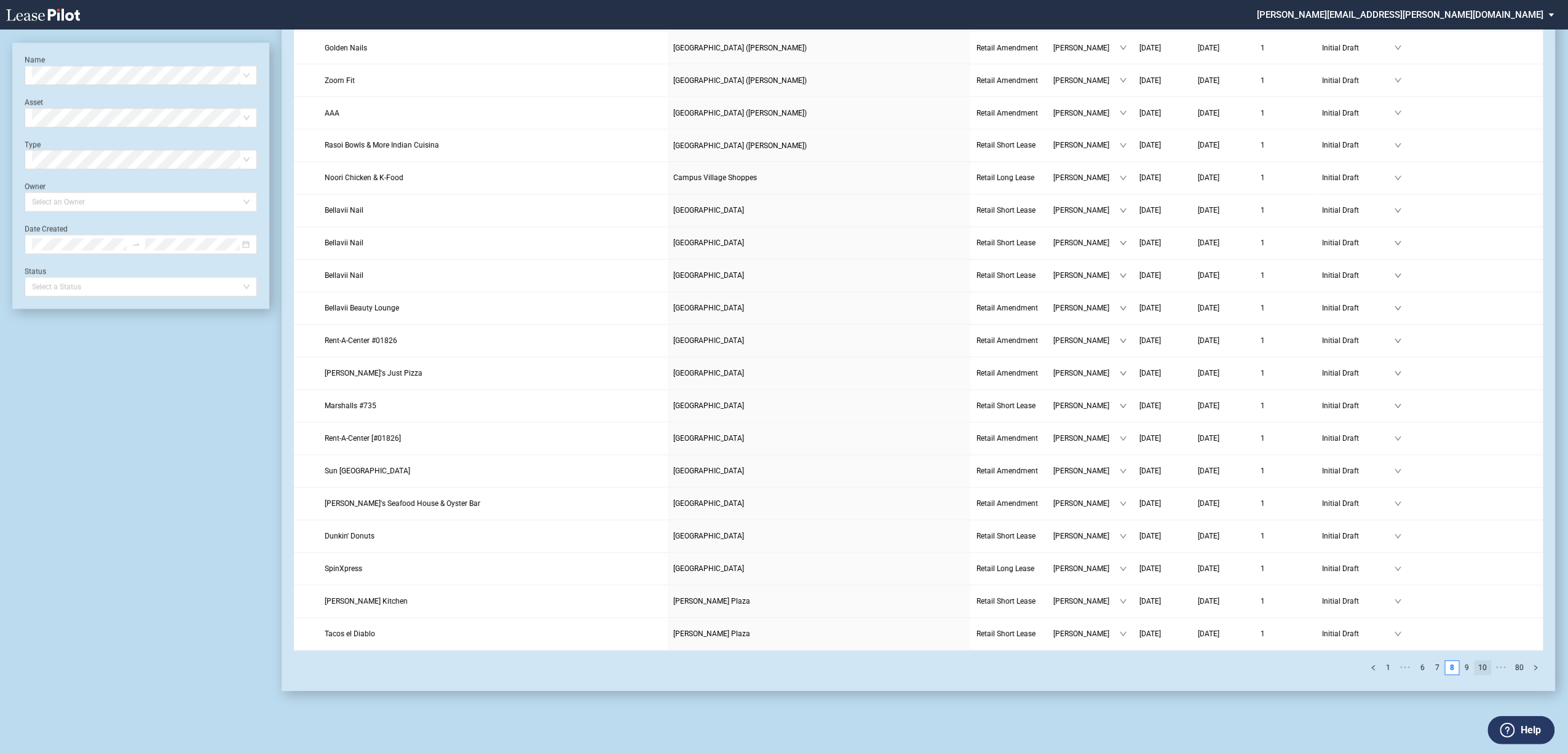
click at [1486, 668] on link "10" at bounding box center [1483, 668] width 16 height 14
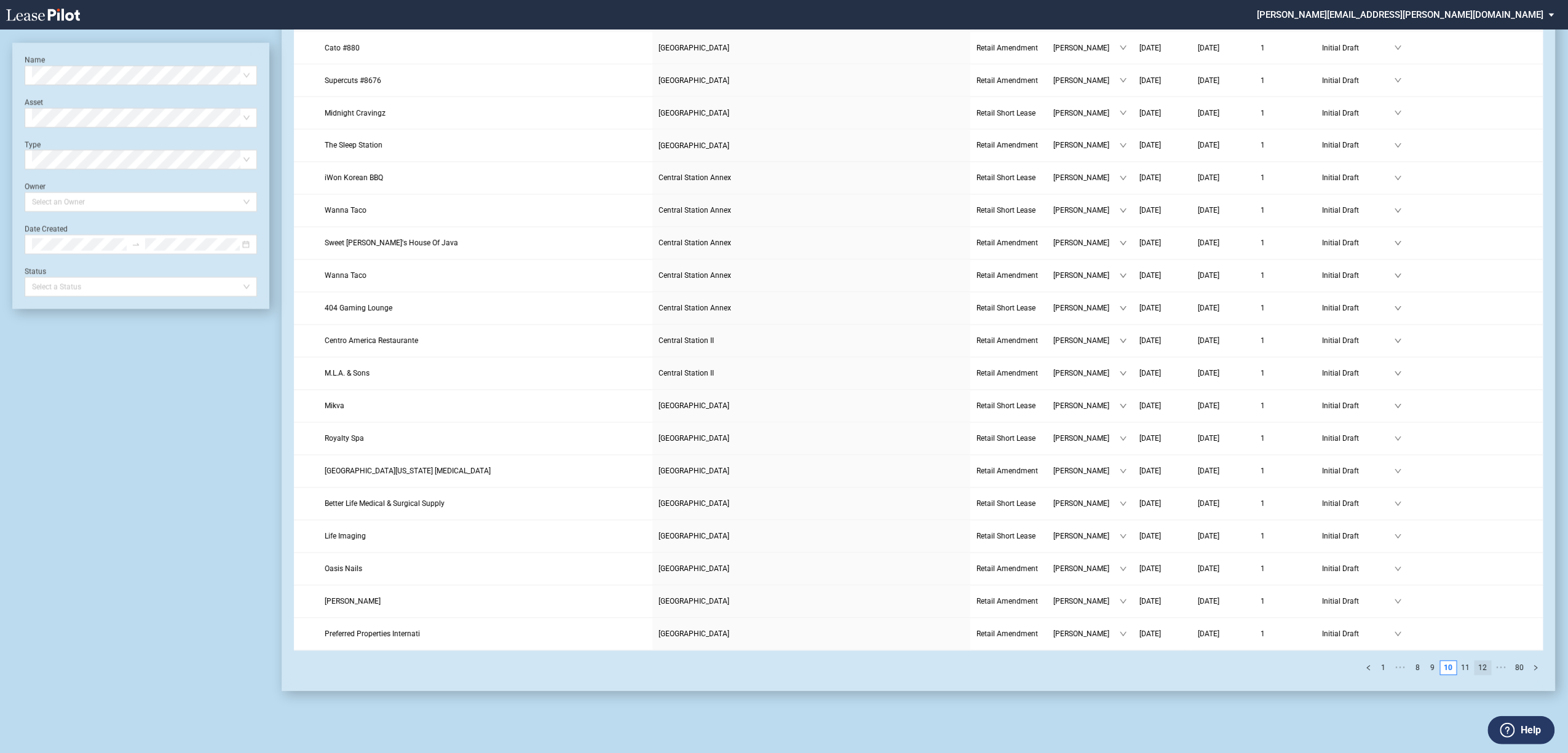
click at [1485, 669] on link "12" at bounding box center [1483, 668] width 16 height 14
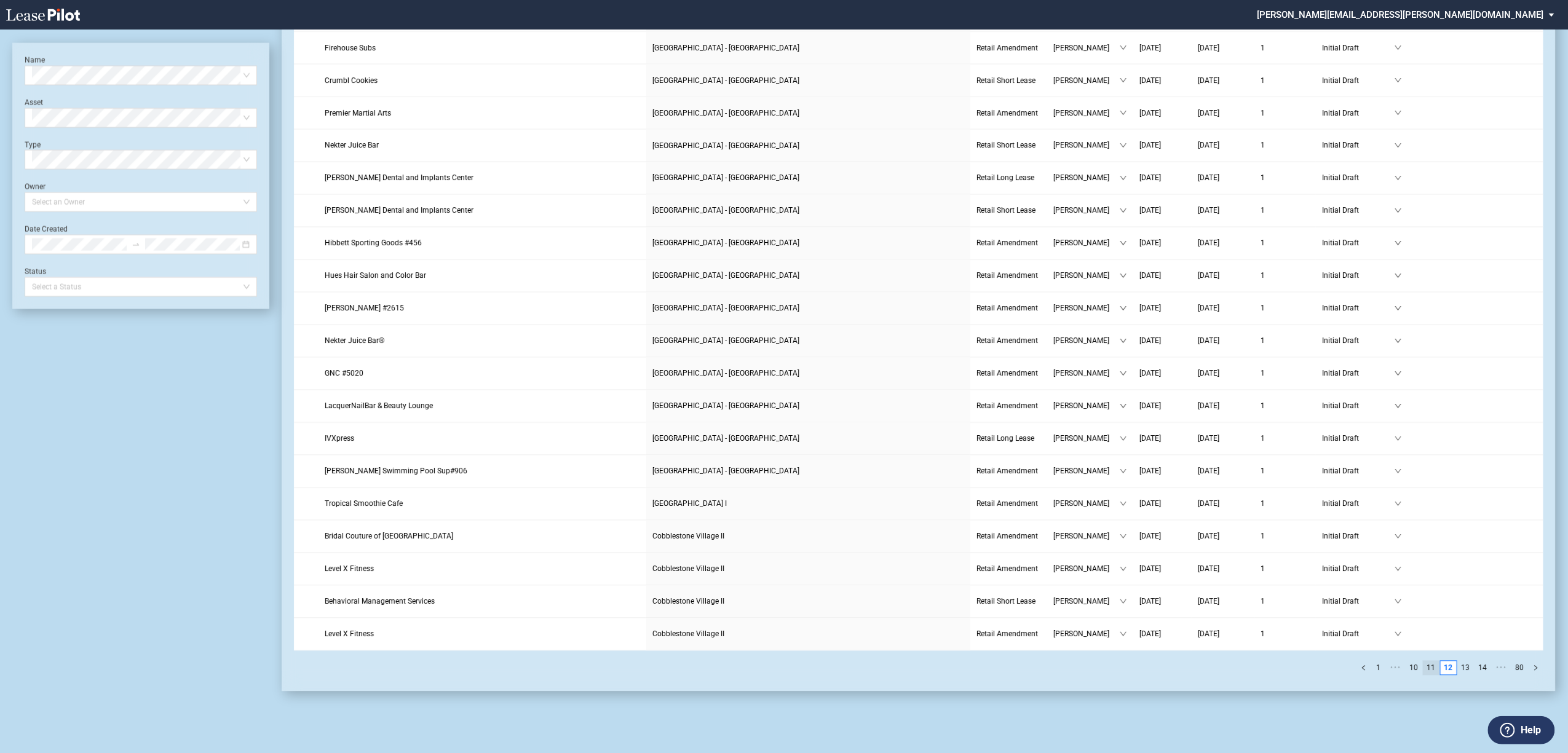
click at [1432, 665] on link "11" at bounding box center [1432, 668] width 16 height 14
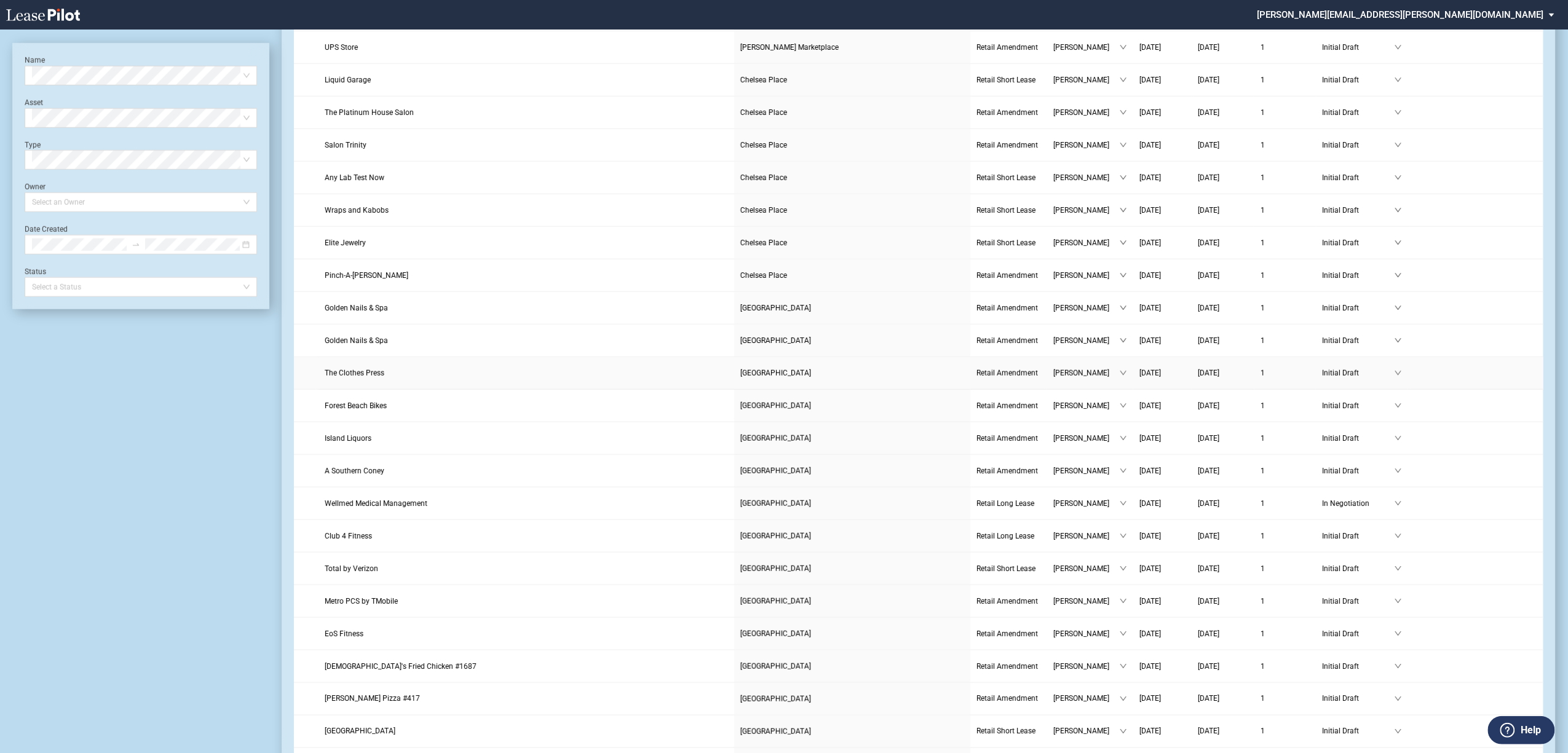
scroll to position [281, 0]
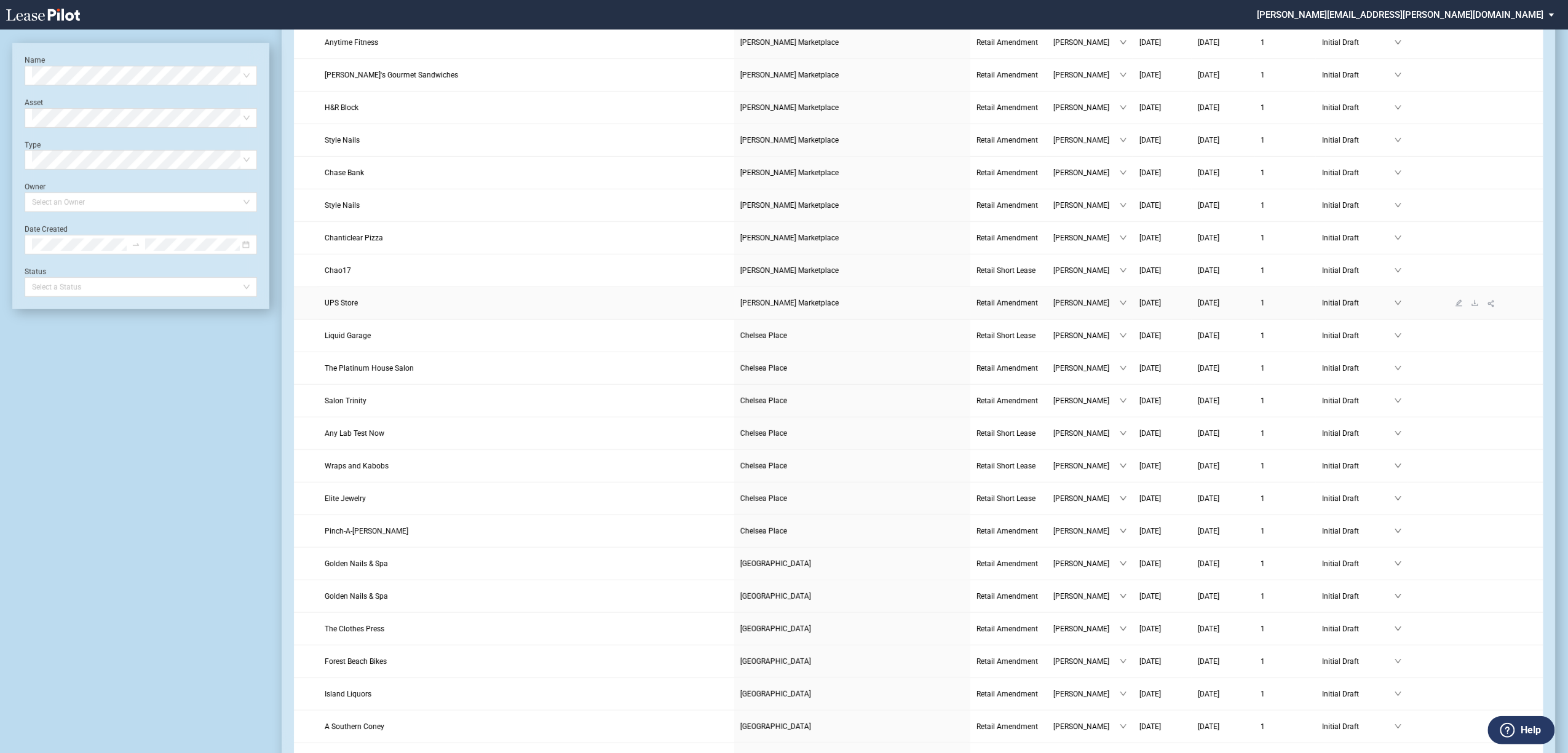
click at [352, 308] on span "UPS Store" at bounding box center [341, 303] width 34 height 9
